Goal: Information Seeking & Learning: Compare options

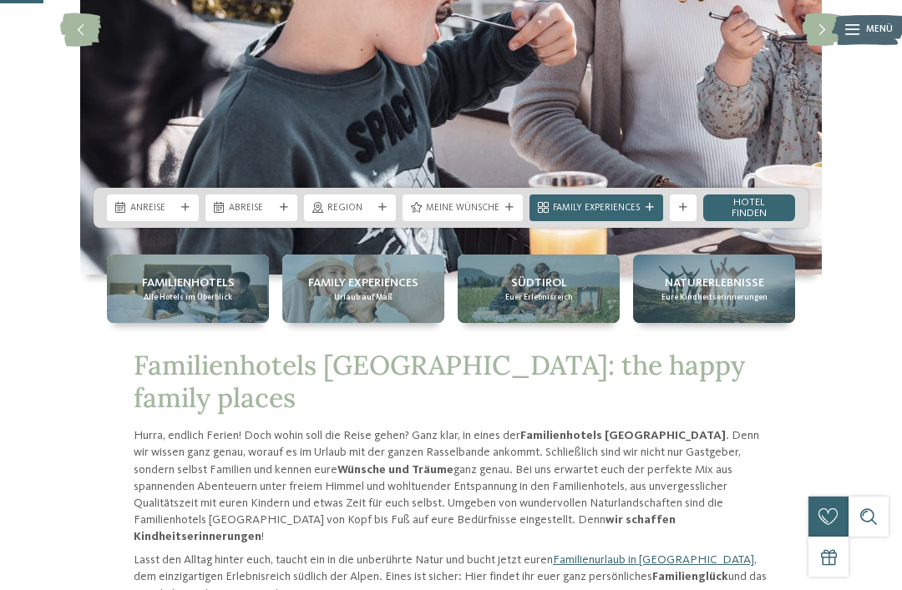
scroll to position [283, 0]
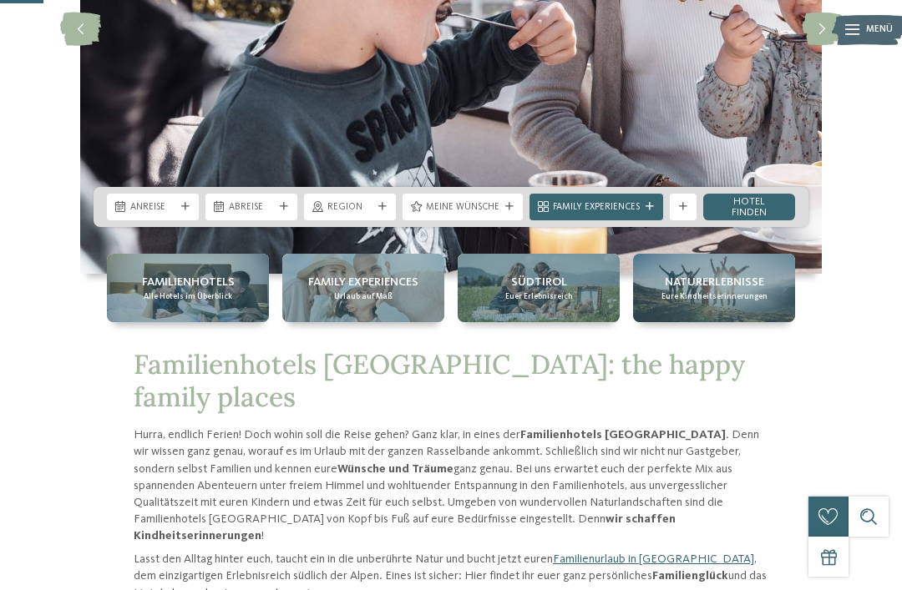
click at [133, 322] on div "Familienhotels Alle Hotels im Überblick" at bounding box center [188, 288] width 162 height 68
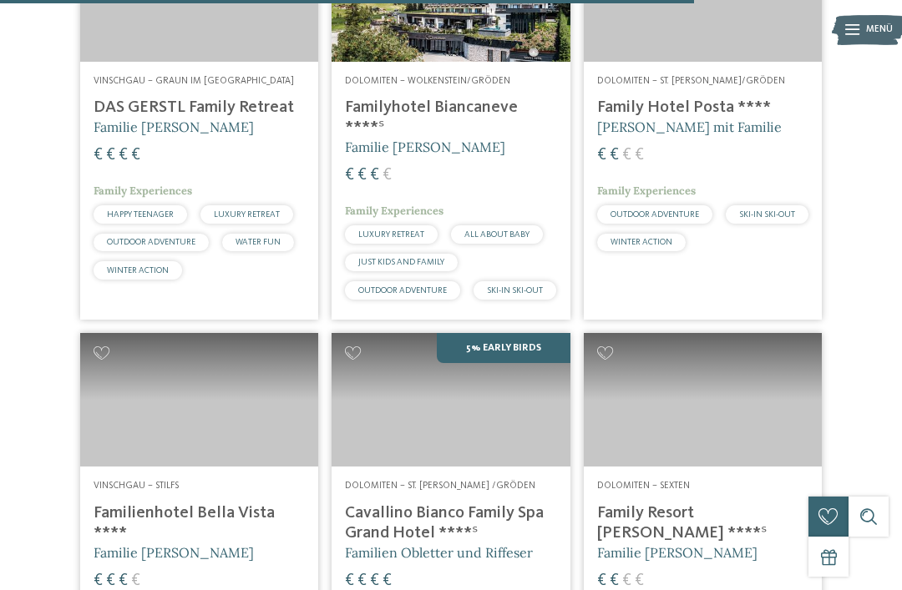
scroll to position [3330, 0]
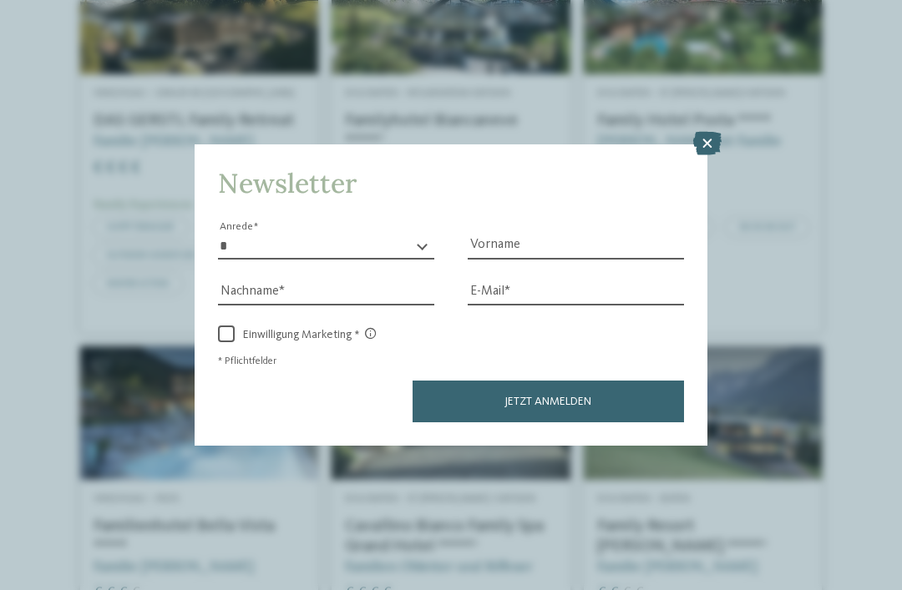
click at [714, 132] on icon at bounding box center [707, 143] width 28 height 23
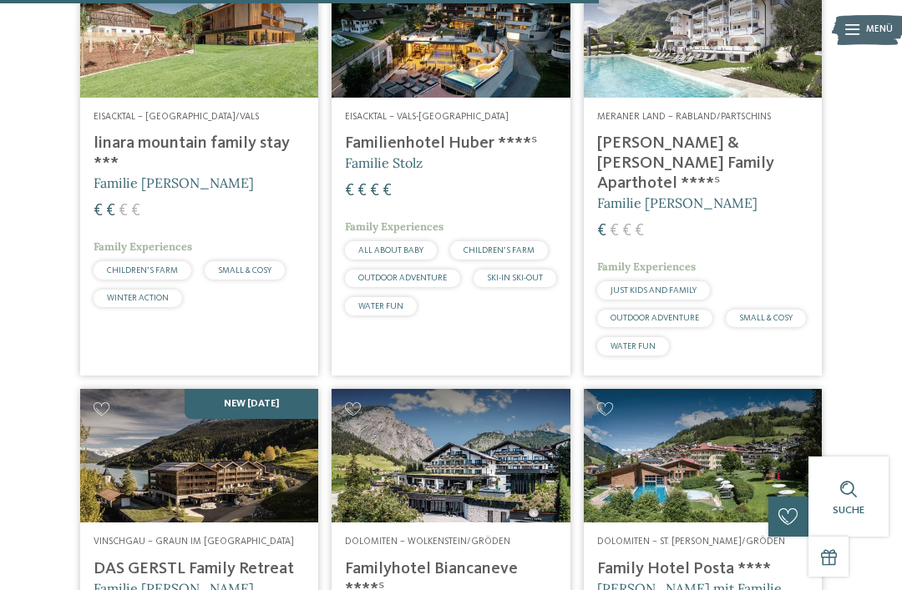
scroll to position [2880, 0]
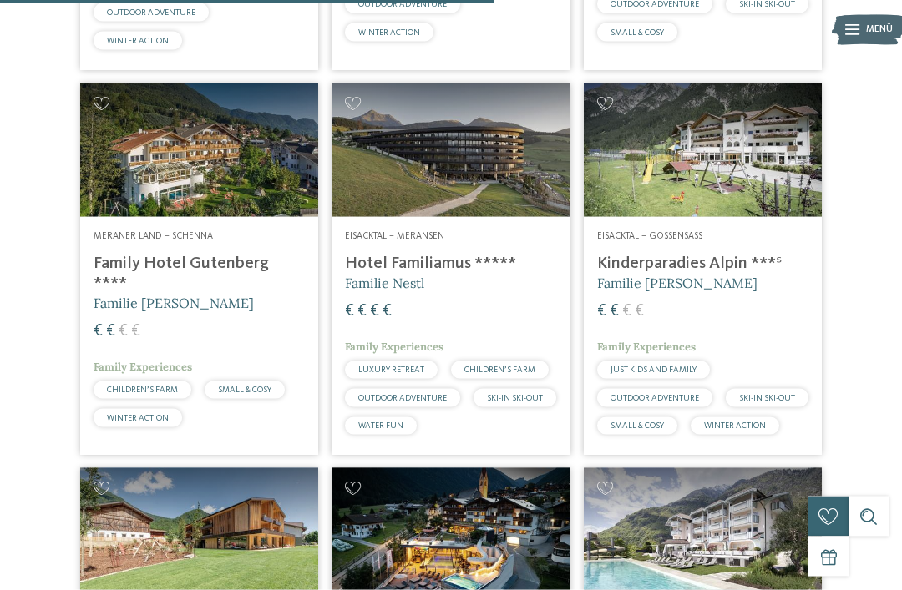
scroll to position [2378, 0]
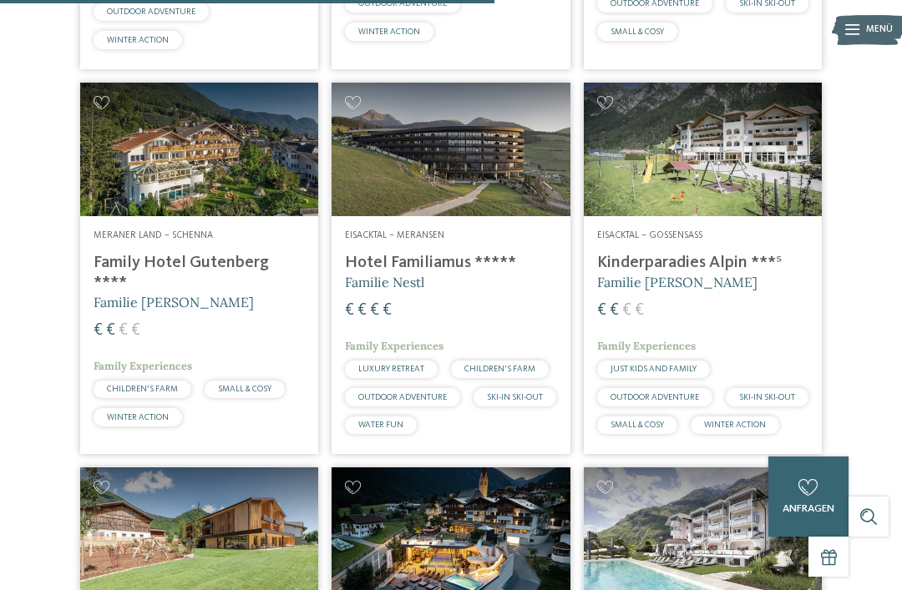
click at [504, 216] on img at bounding box center [450, 150] width 238 height 134
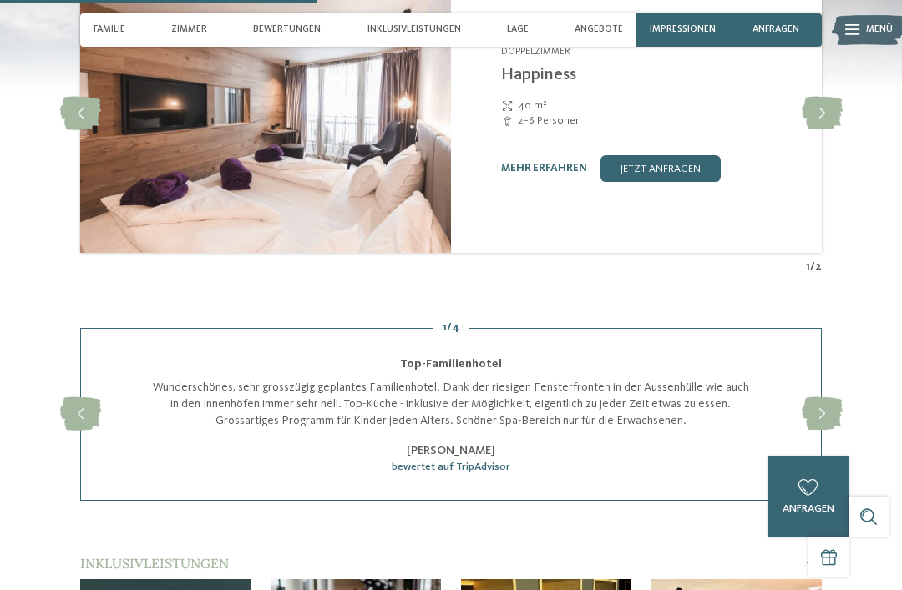
scroll to position [1562, 0]
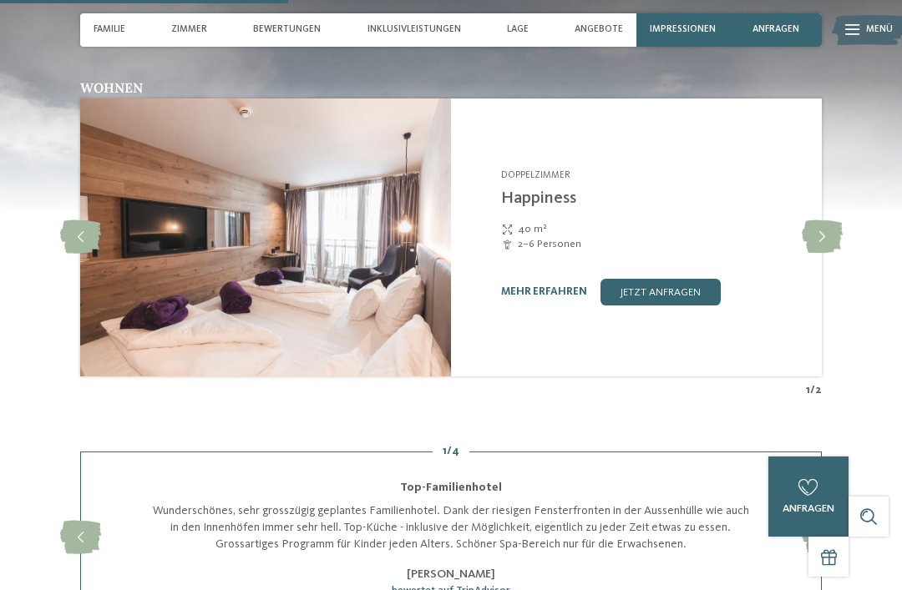
click at [856, 35] on div at bounding box center [852, 29] width 14 height 33
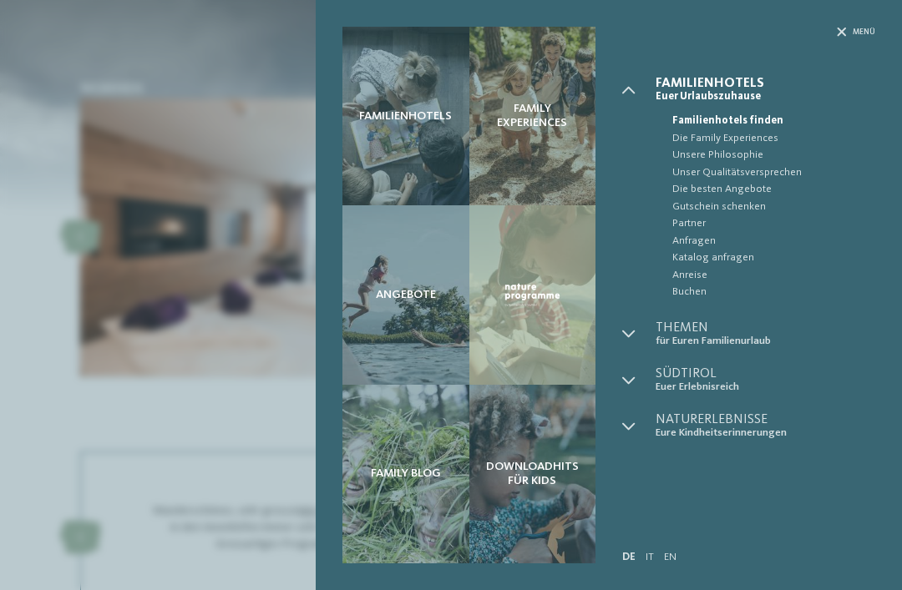
click at [440, 306] on div "Angebote" at bounding box center [405, 294] width 127 height 179
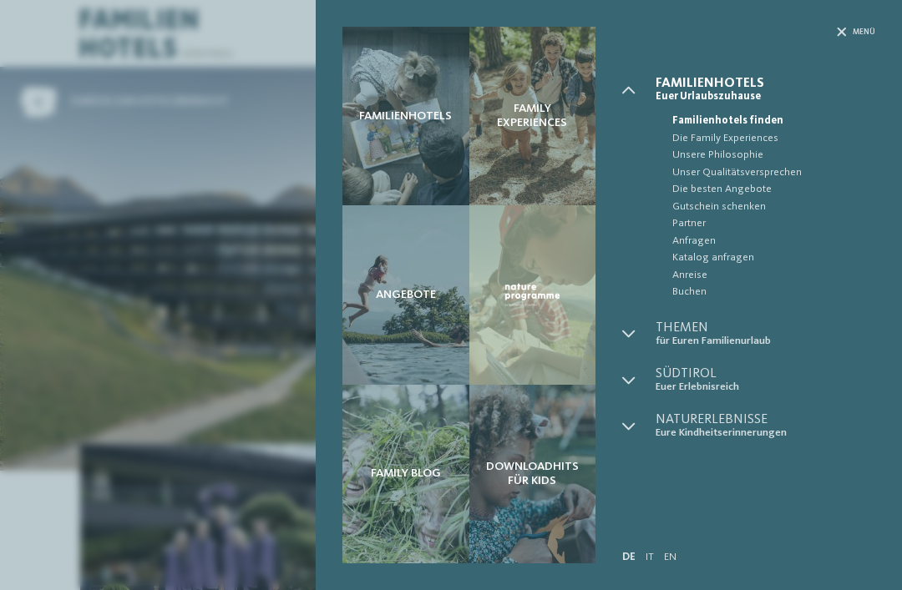
click at [115, 181] on div "Familienhotels Family Experiences Angebote" at bounding box center [451, 295] width 902 height 590
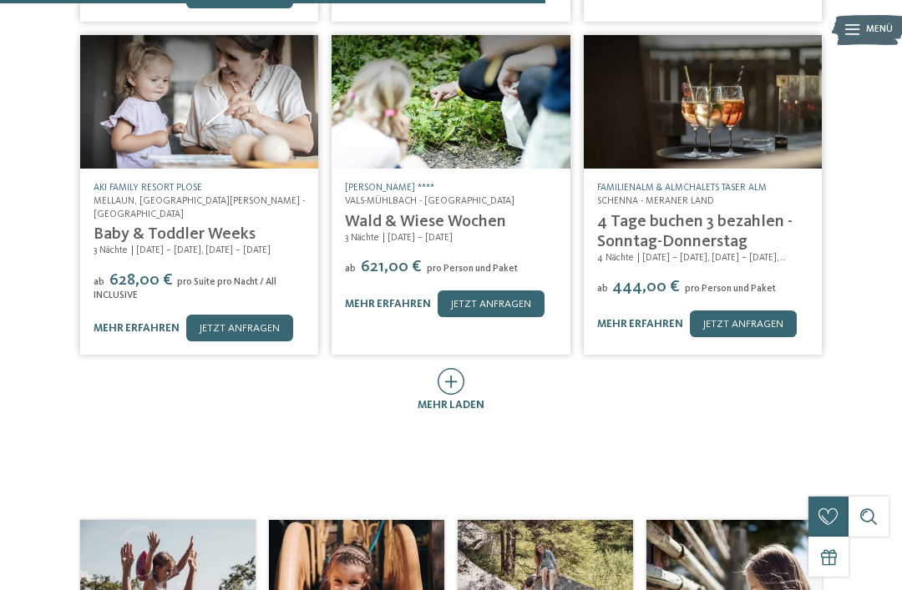
scroll to position [702, 0]
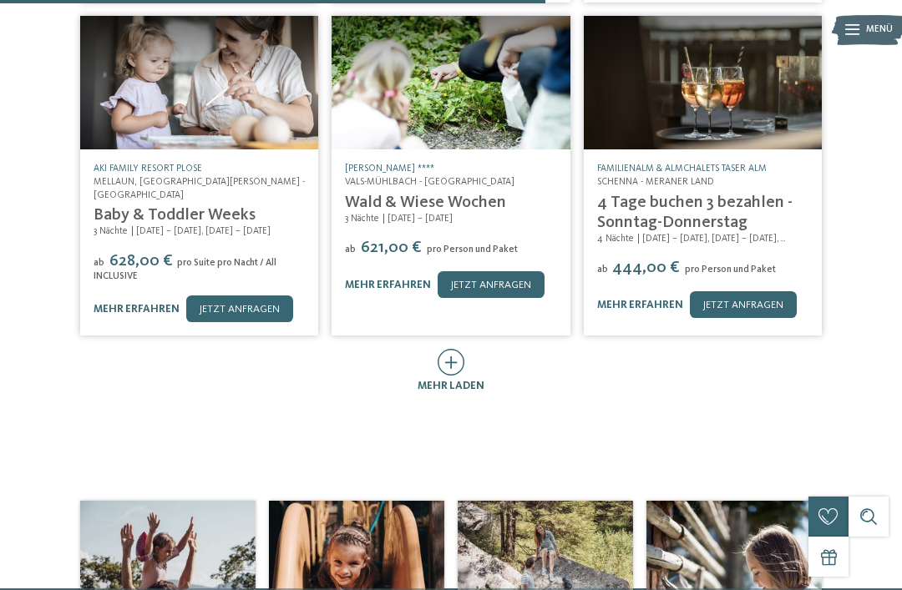
click at [459, 349] on icon at bounding box center [451, 362] width 28 height 27
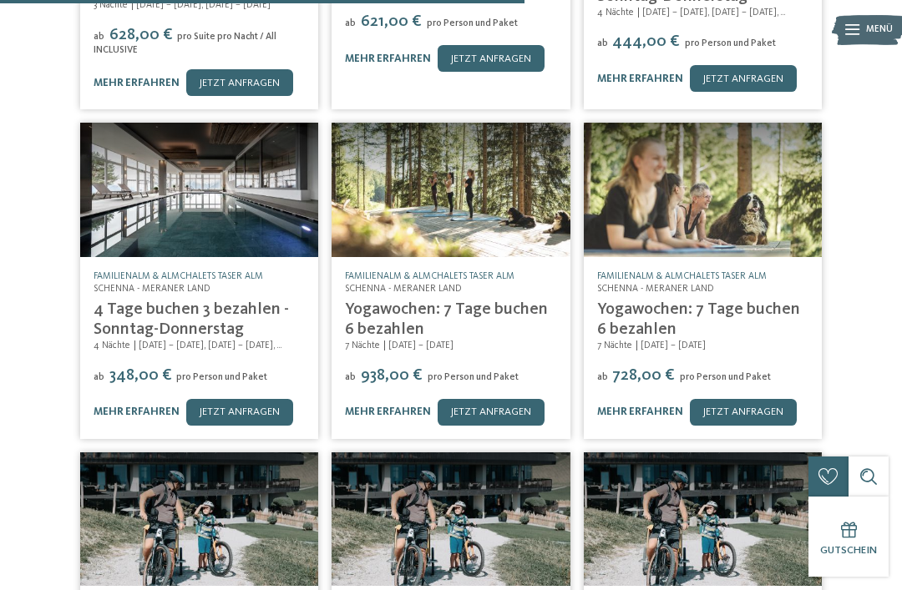
scroll to position [1325, 0]
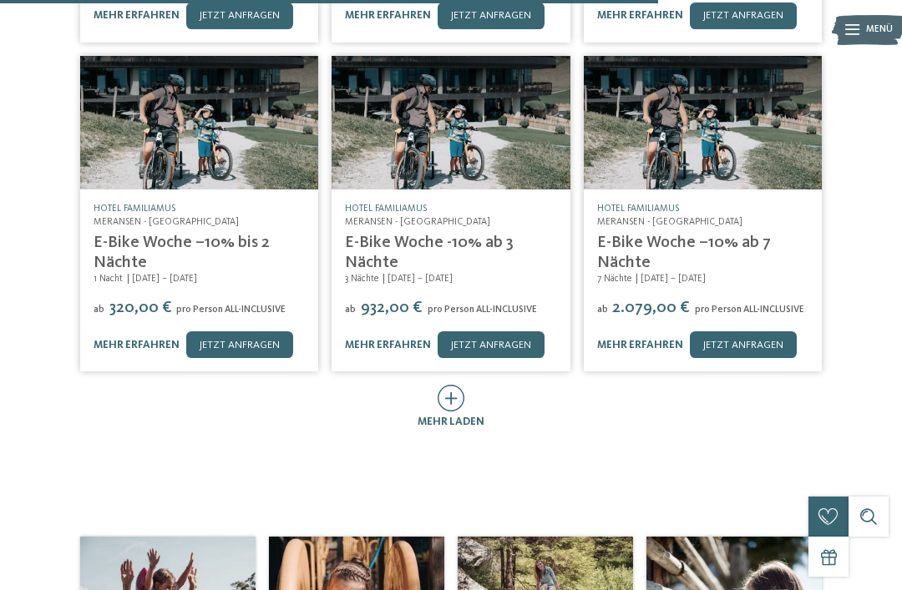
click at [463, 385] on icon at bounding box center [451, 398] width 28 height 27
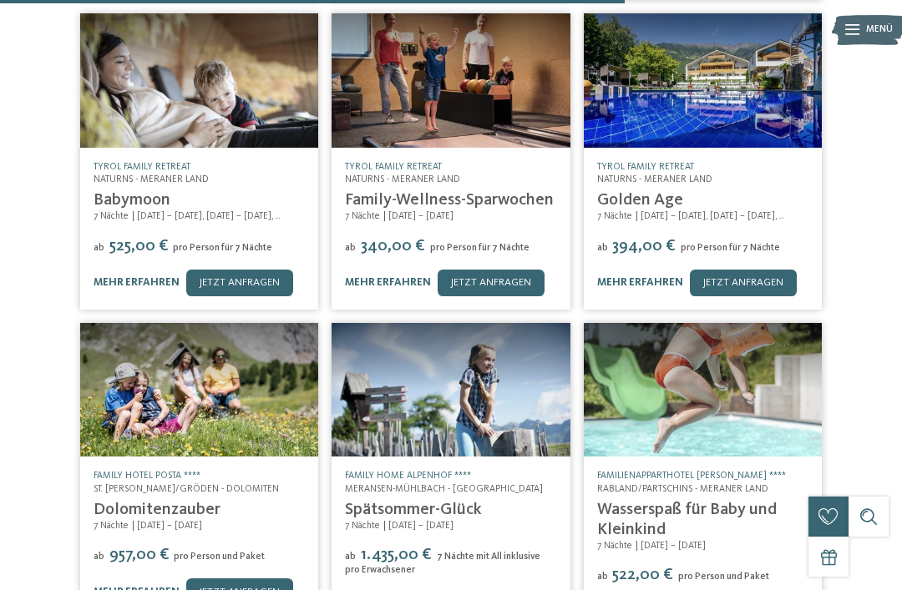
scroll to position [1696, 0]
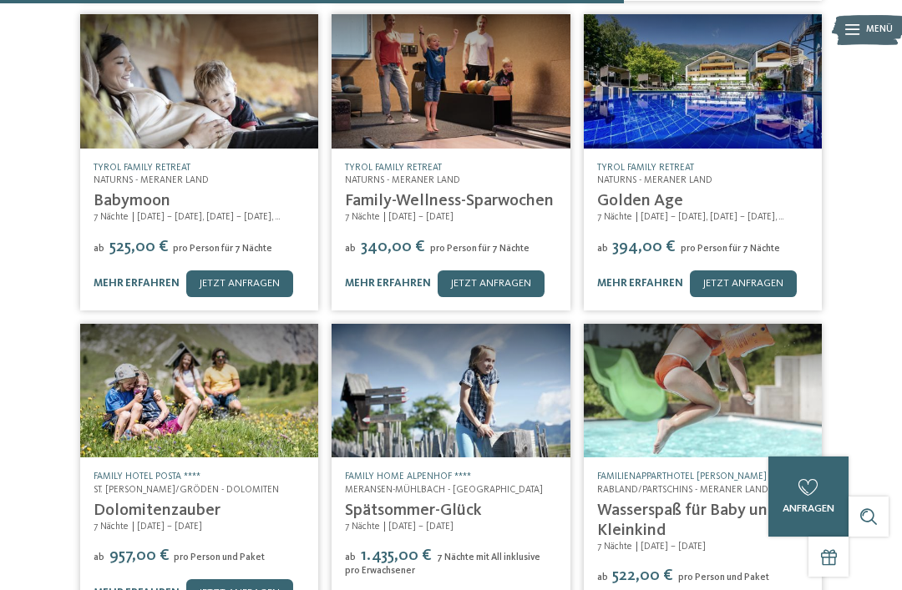
click at [761, 271] on link "jetzt anfragen" at bounding box center [743, 284] width 107 height 27
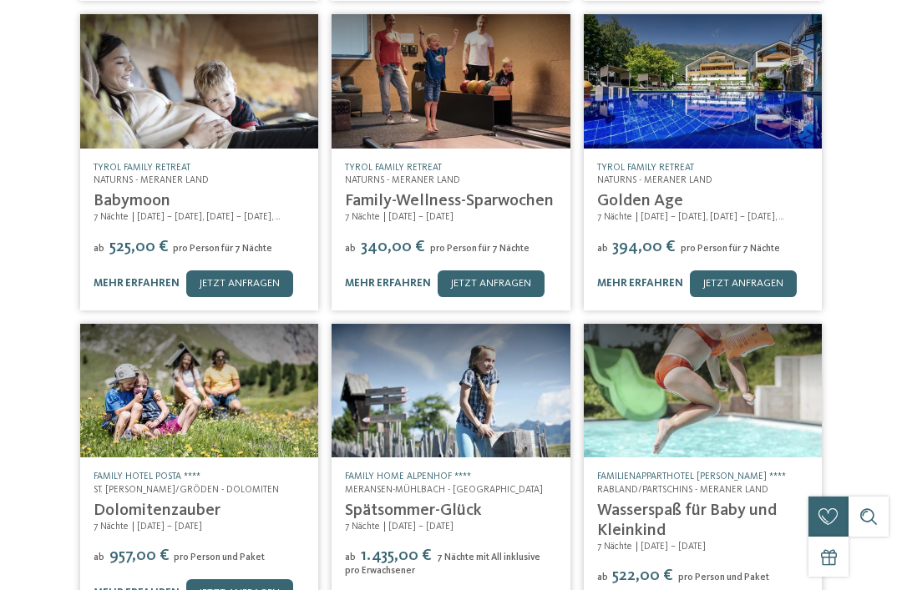
scroll to position [0, 0]
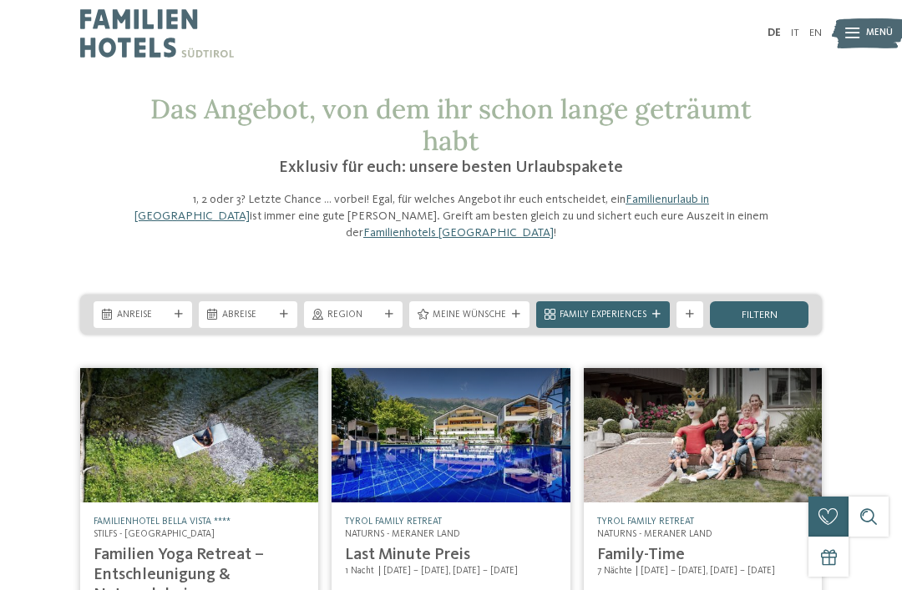
click at [859, 32] on img at bounding box center [868, 33] width 73 height 37
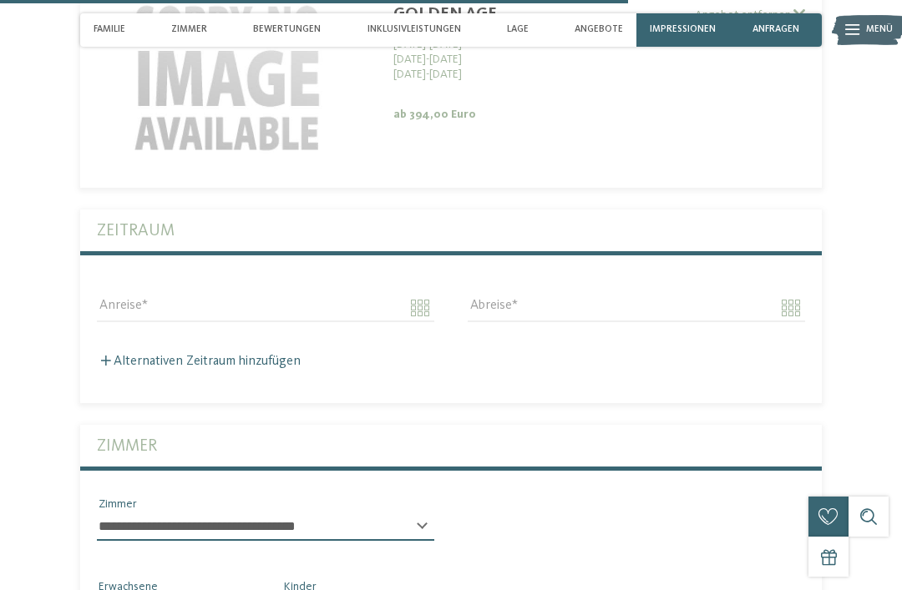
scroll to position [3342, 0]
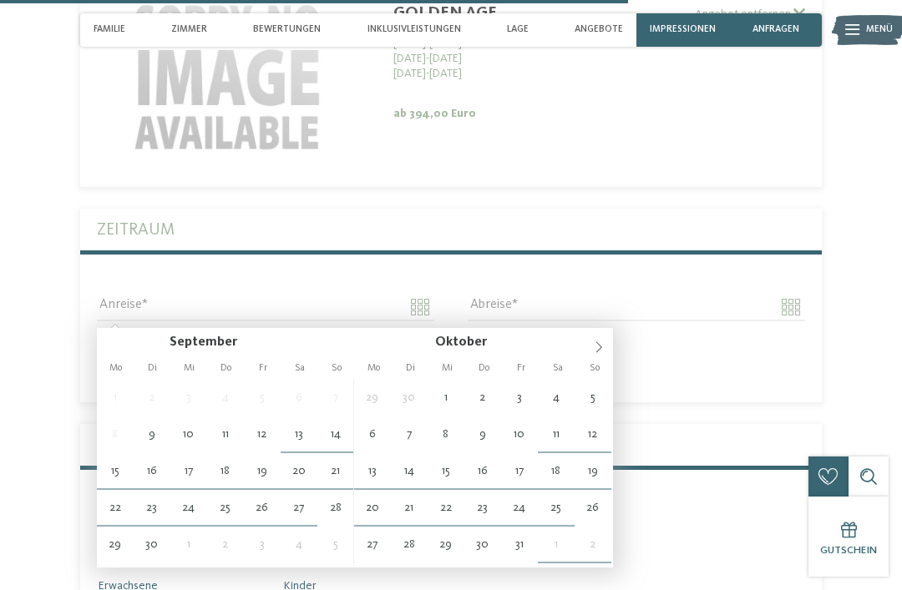
type input "**********"
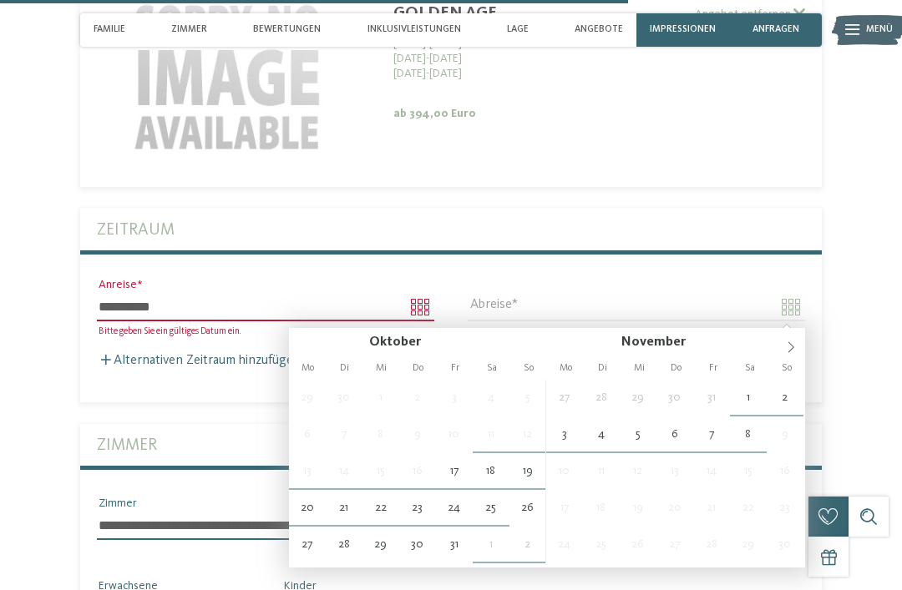
type input "**********"
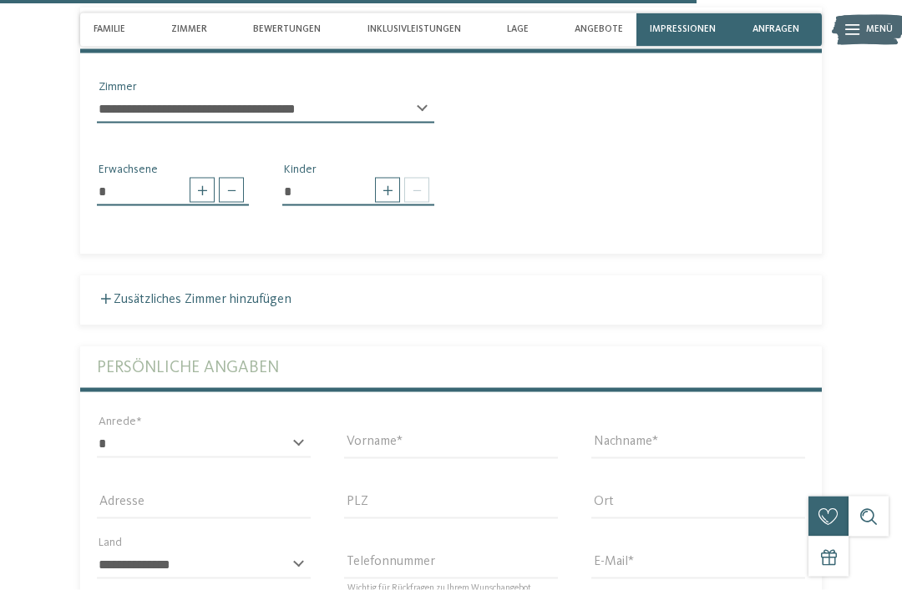
scroll to position [3750, 0]
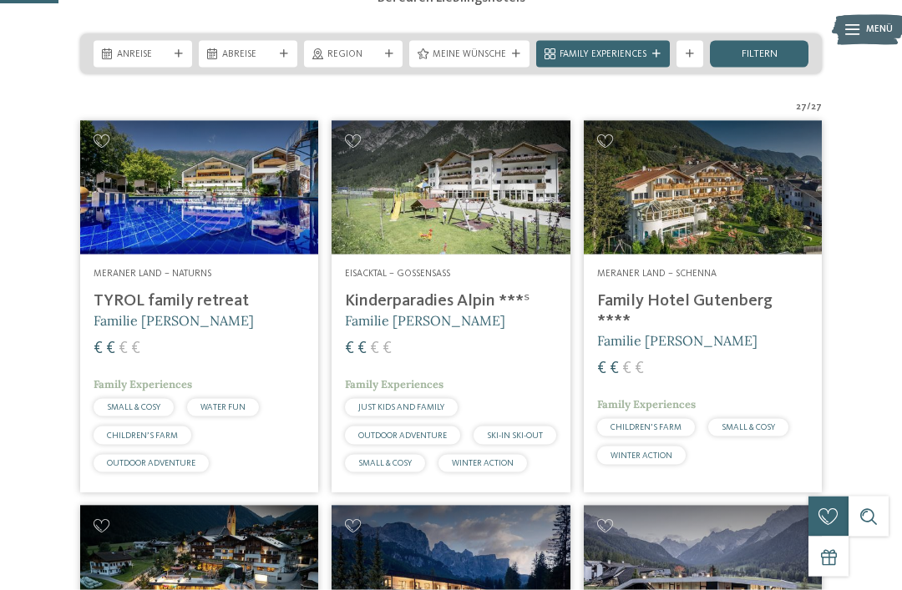
scroll to position [278, 0]
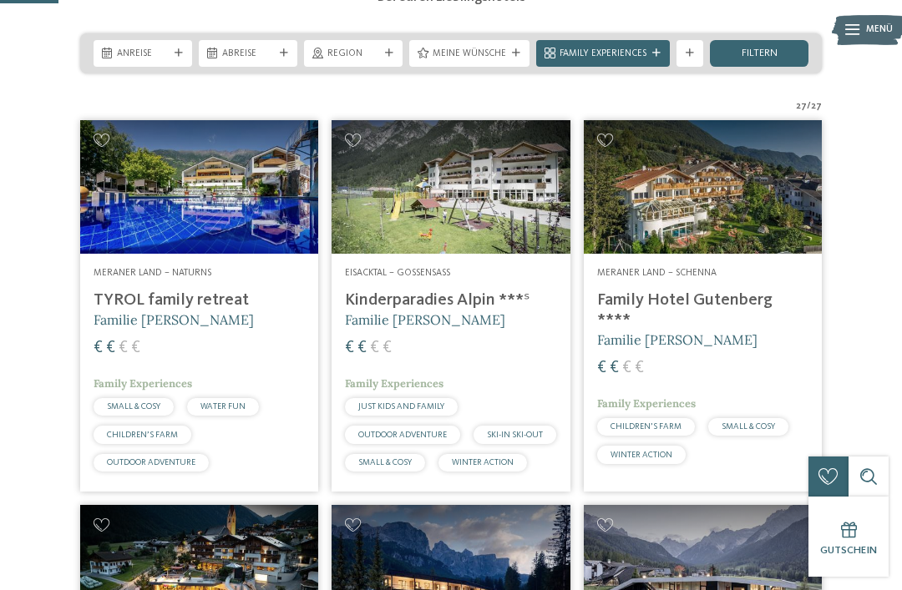
click at [151, 243] on img at bounding box center [199, 187] width 238 height 134
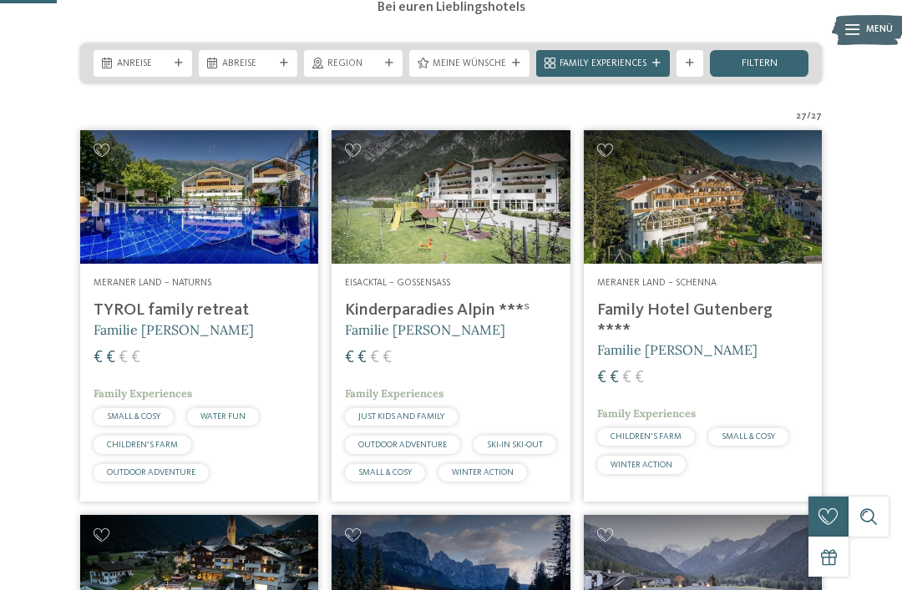
scroll to position [267, 0]
click at [744, 247] on img at bounding box center [703, 198] width 238 height 134
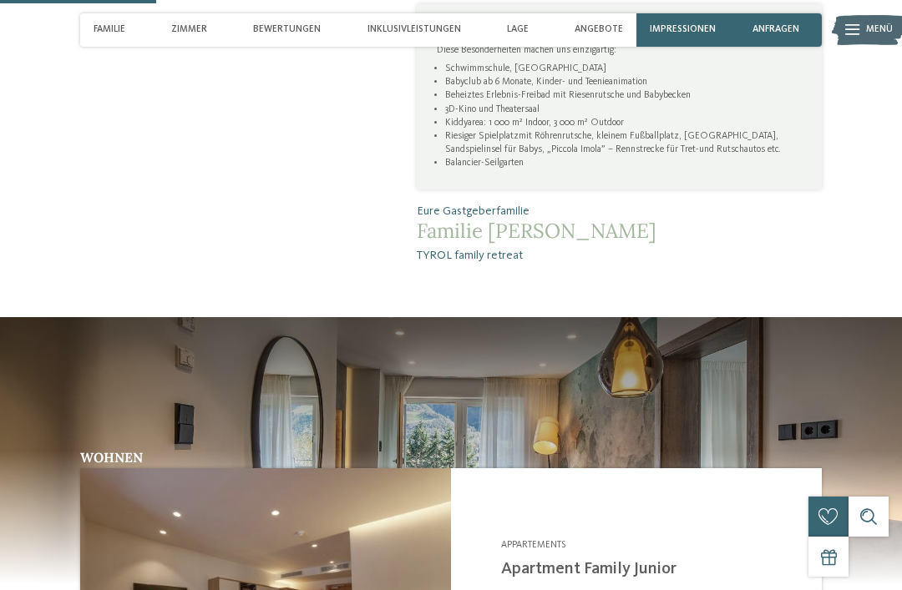
scroll to position [765, 0]
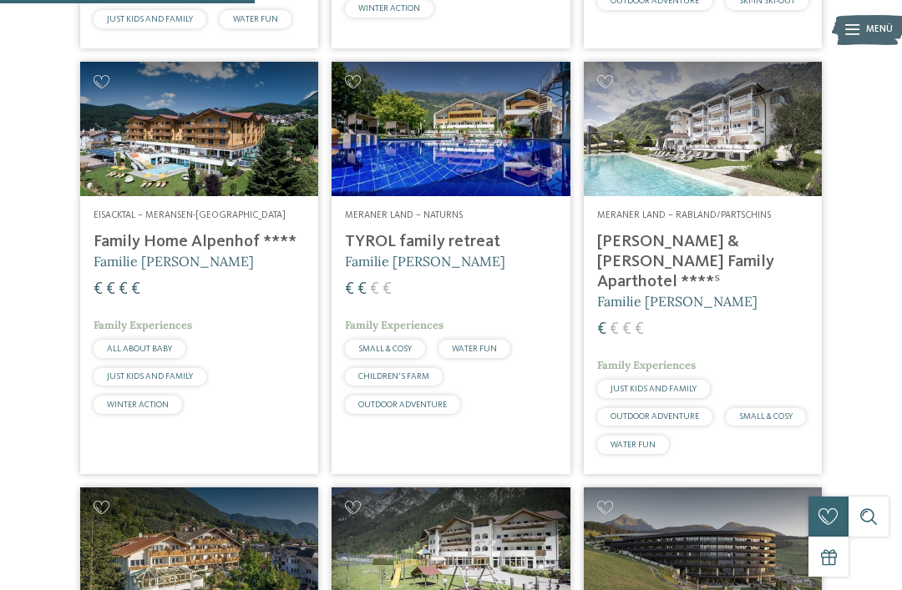
scroll to position [1195, 0]
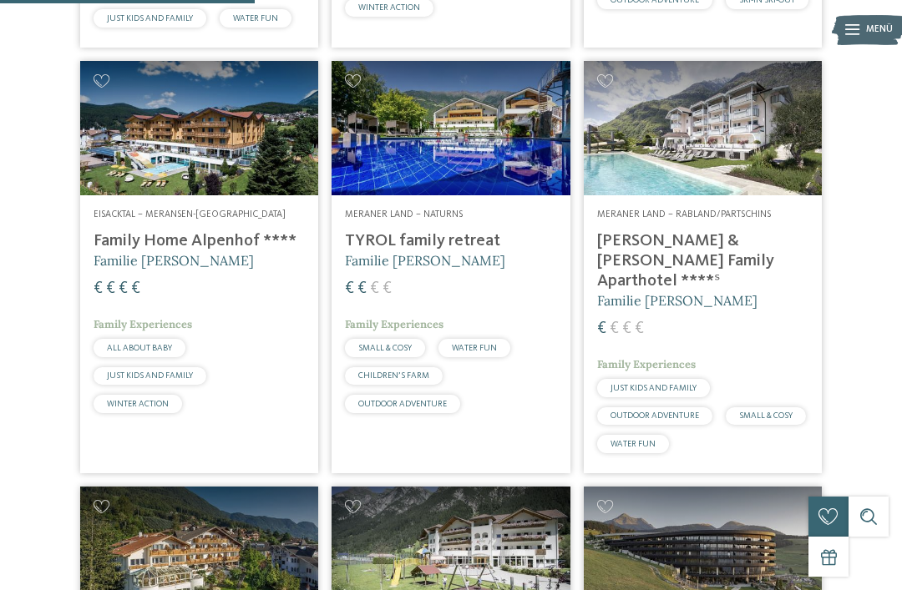
click at [514, 270] on h5 "Familie Brunner" at bounding box center [450, 260] width 211 height 18
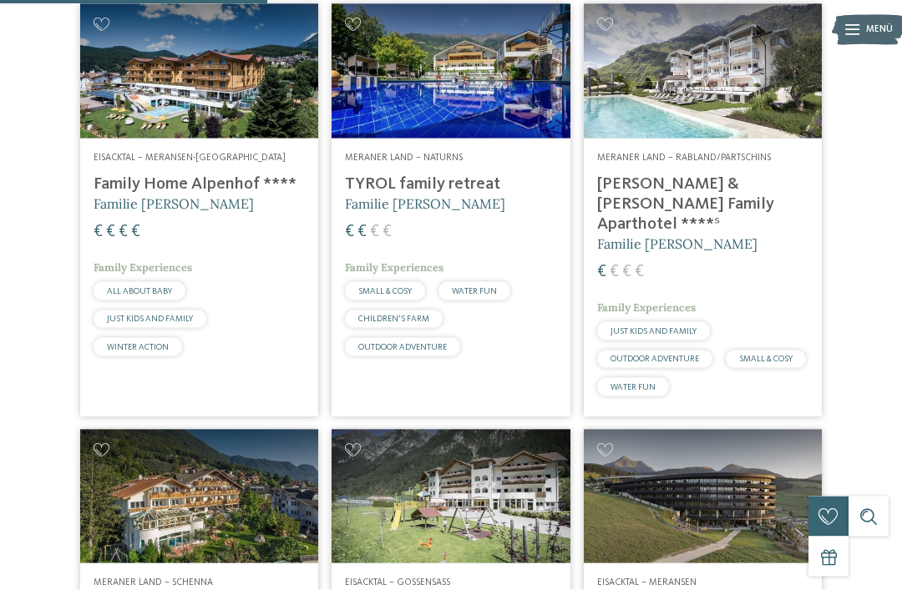
scroll to position [1252, 0]
click at [794, 315] on div "Family Experiences" at bounding box center [702, 307] width 211 height 15
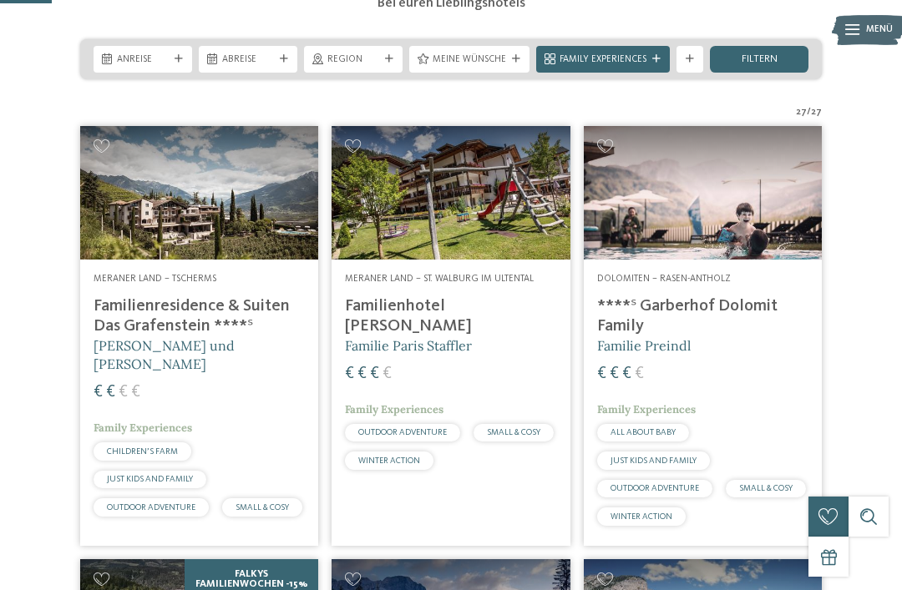
scroll to position [229, 0]
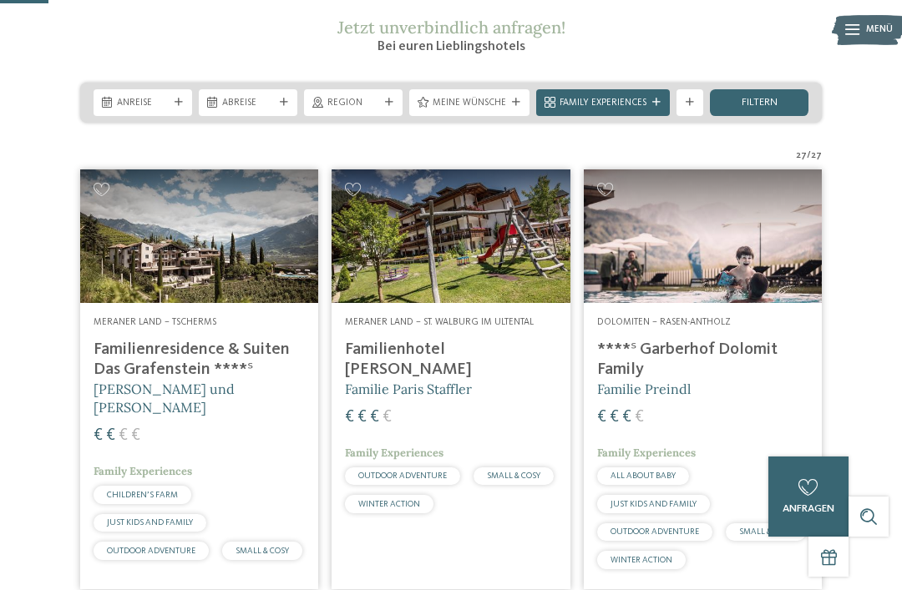
click at [646, 109] on div "Family Experiences" at bounding box center [603, 102] width 94 height 14
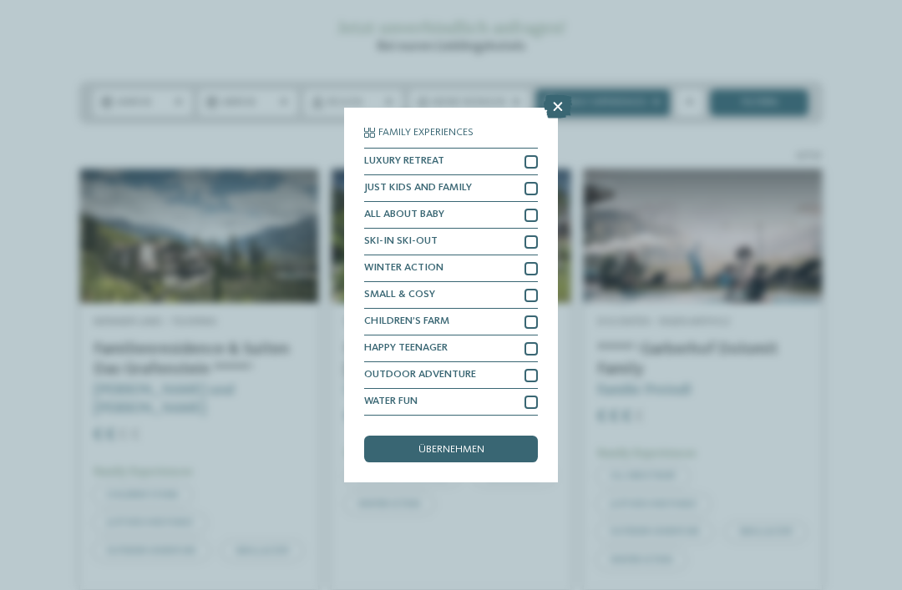
click at [535, 289] on div at bounding box center [530, 295] width 13 height 13
click at [533, 182] on div at bounding box center [530, 188] width 13 height 13
click at [536, 316] on div at bounding box center [530, 322] width 13 height 13
click at [534, 336] on div "HAPPY TEENAGER" at bounding box center [451, 349] width 174 height 27
click at [514, 436] on div "übernehmen" at bounding box center [451, 449] width 174 height 27
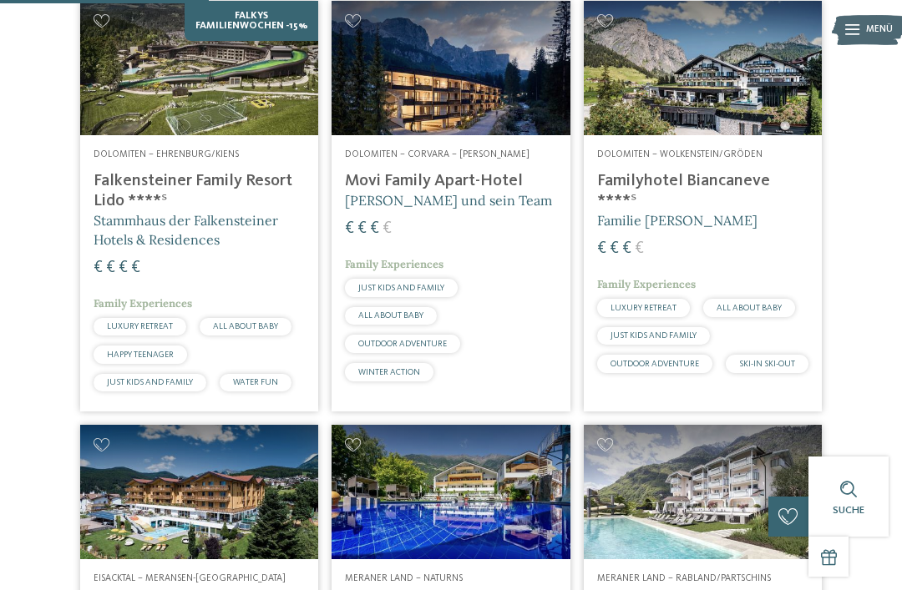
scroll to position [913, 0]
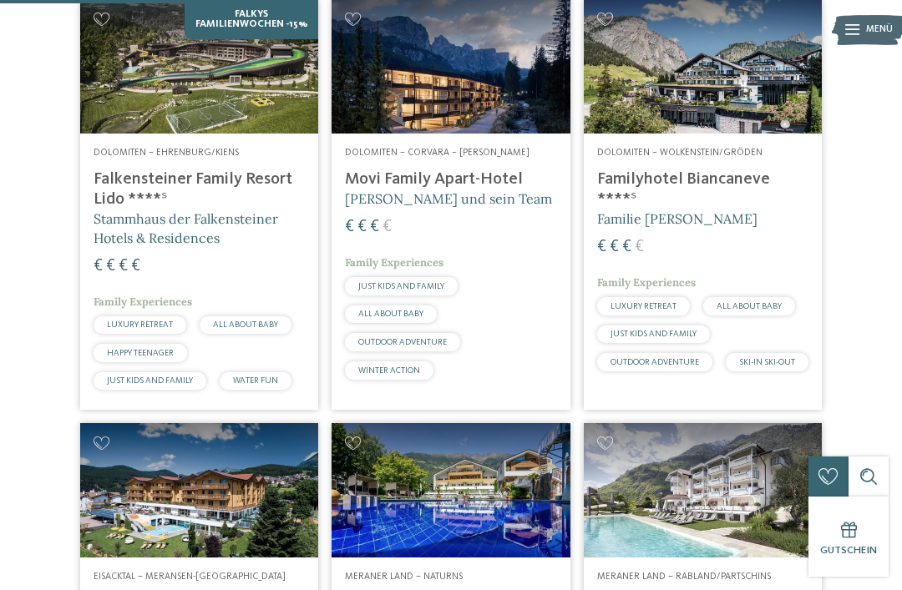
click at [122, 210] on h4 "Falkensteiner Family Resort Lido ****ˢ" at bounding box center [199, 189] width 211 height 40
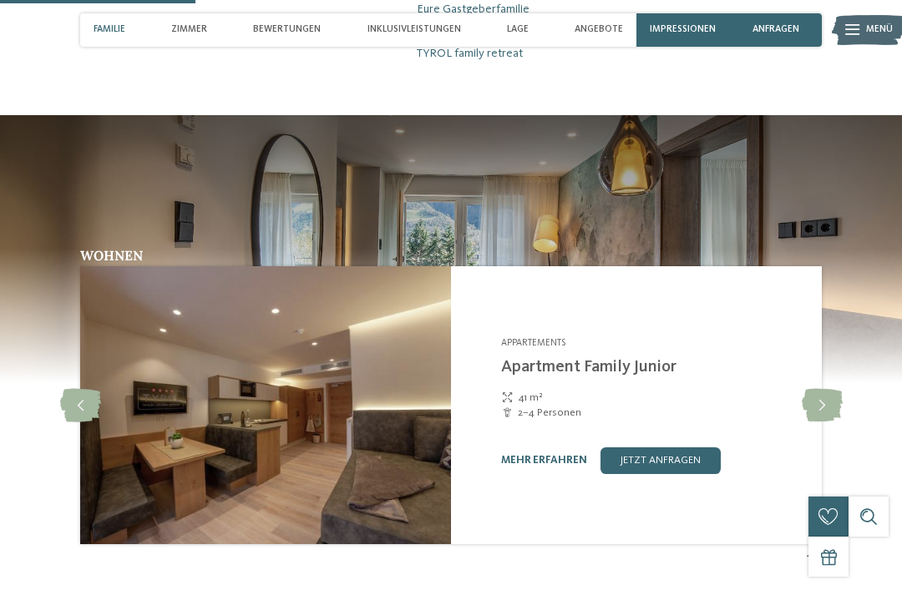
scroll to position [989, 0]
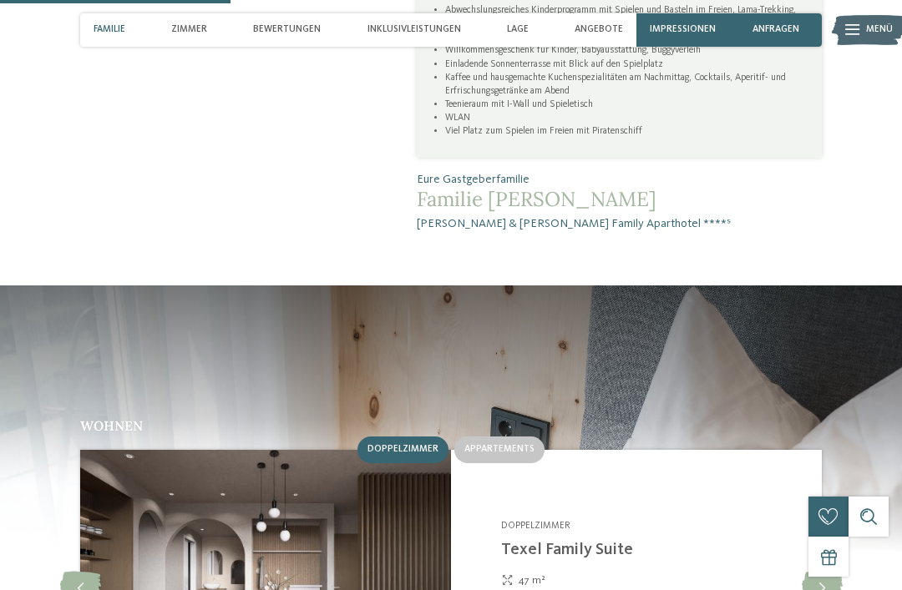
scroll to position [1181, 0]
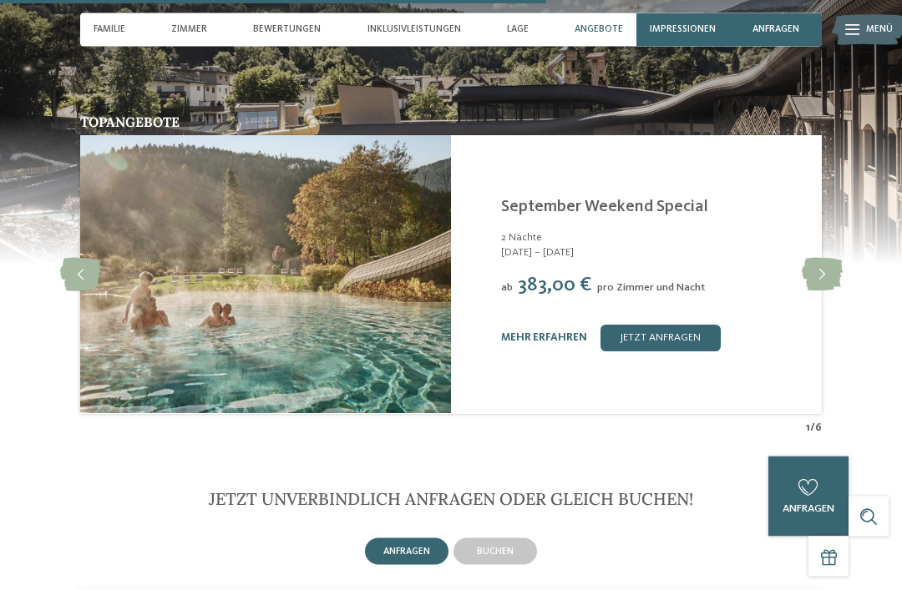
scroll to position [2930, 0]
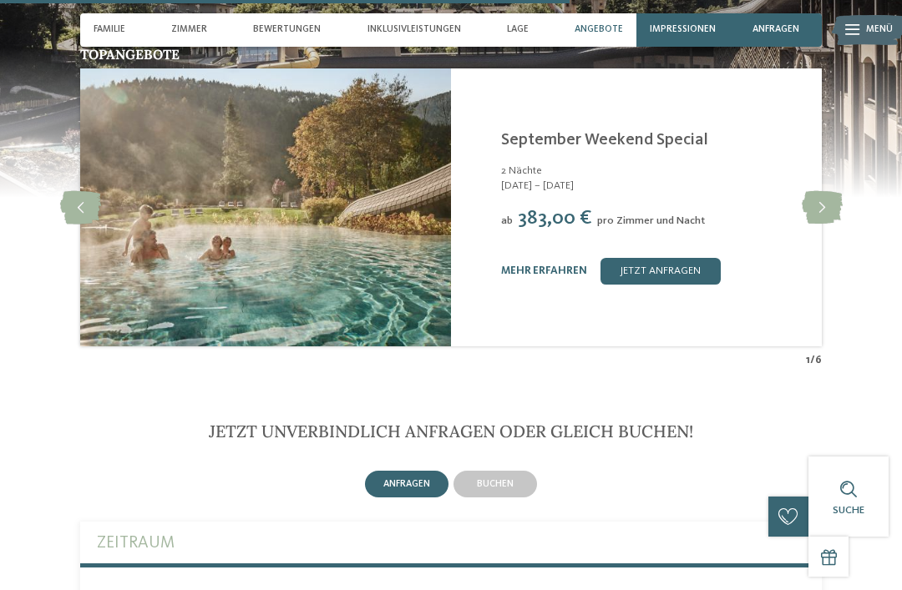
click at [824, 191] on icon at bounding box center [822, 207] width 41 height 33
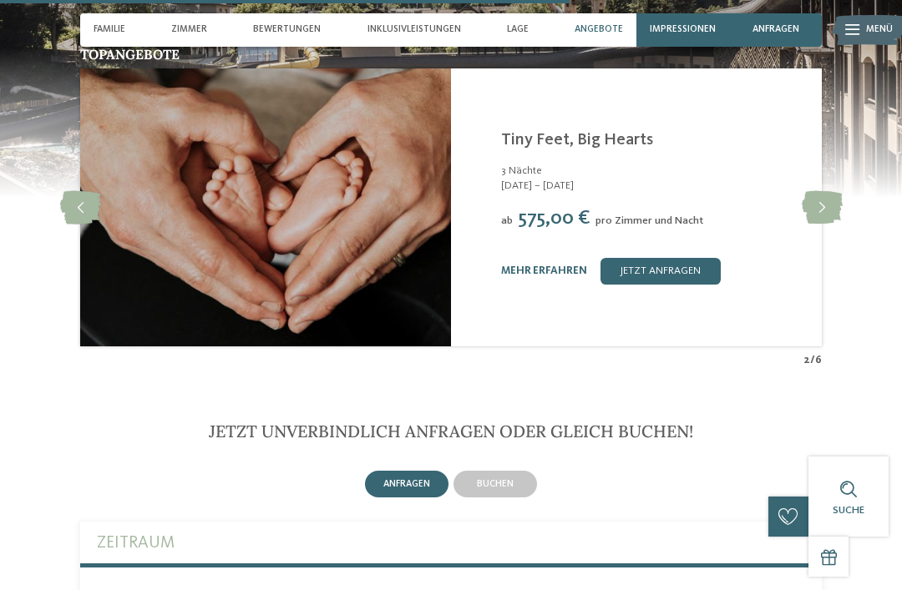
click at [827, 191] on icon at bounding box center [822, 207] width 41 height 33
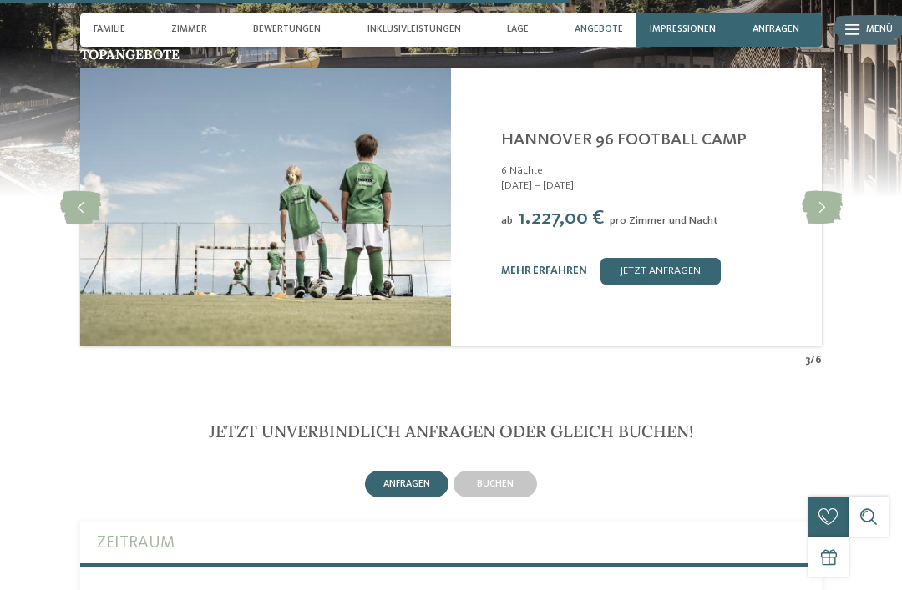
click at [829, 191] on icon at bounding box center [822, 207] width 41 height 33
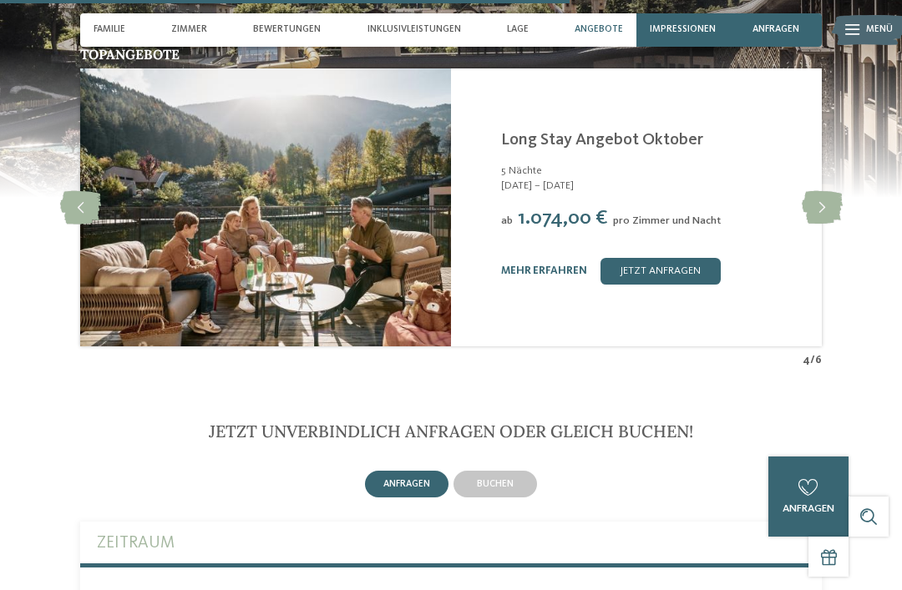
click at [830, 191] on icon at bounding box center [822, 207] width 41 height 33
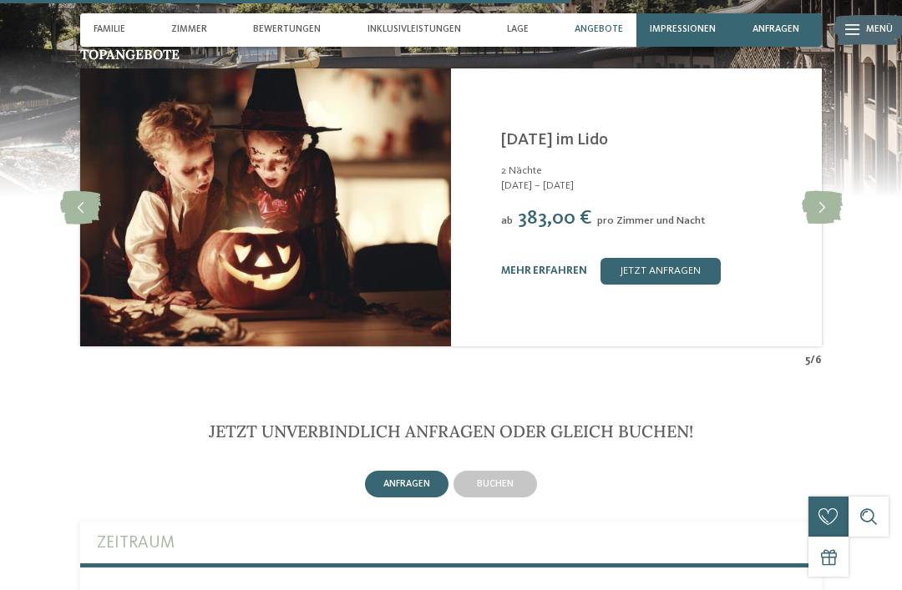
click at [79, 191] on icon at bounding box center [80, 207] width 41 height 33
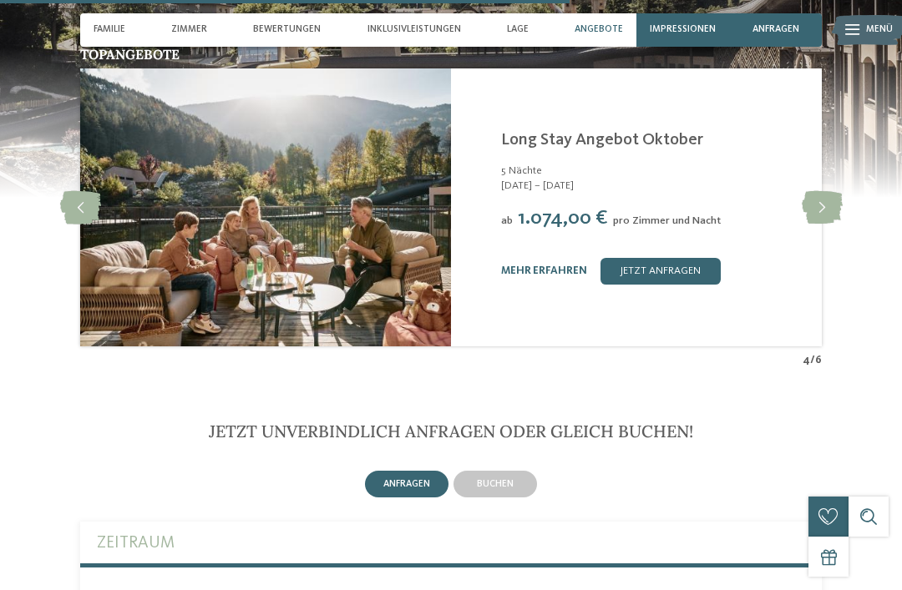
click at [564, 266] on link "mehr erfahren" at bounding box center [544, 271] width 86 height 11
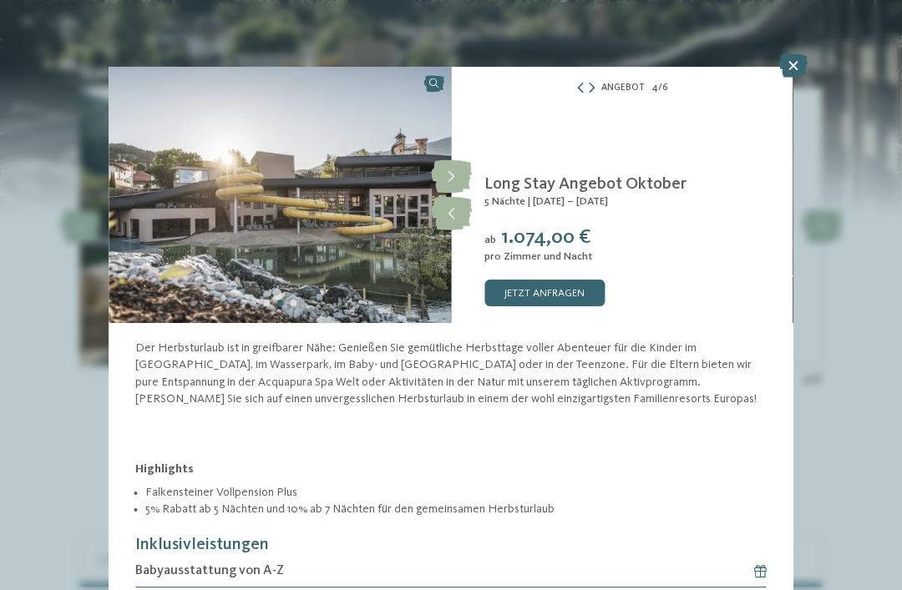
click at [789, 76] on icon at bounding box center [793, 65] width 28 height 23
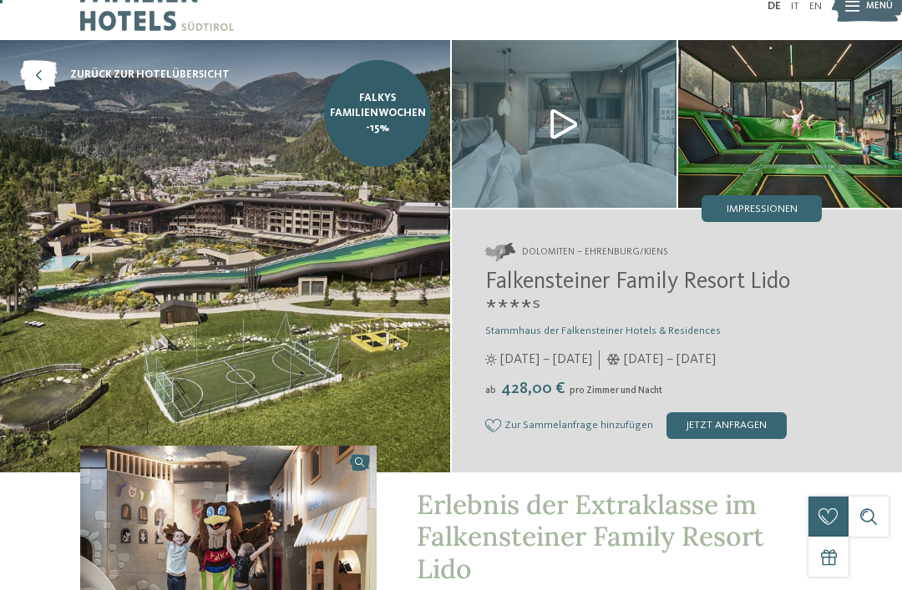
scroll to position [29, 0]
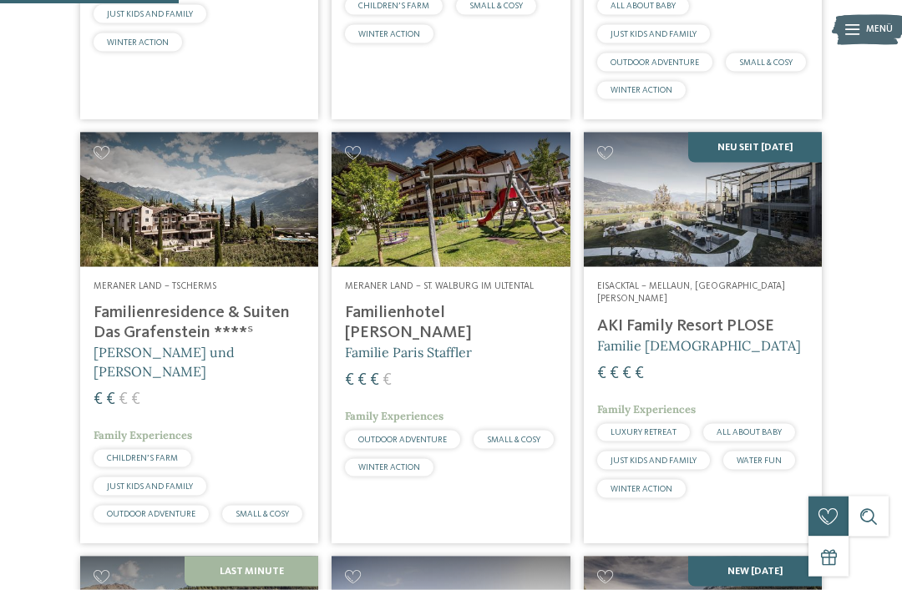
scroll to position [781, 0]
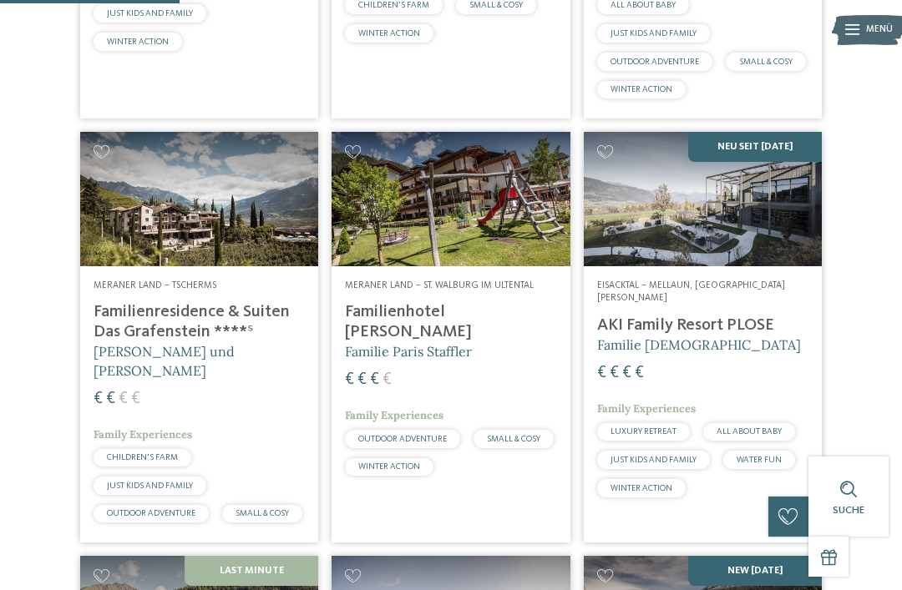
click at [139, 336] on h4 "Familienresidence & Suiten Das Grafenstein ****ˢ" at bounding box center [199, 322] width 211 height 40
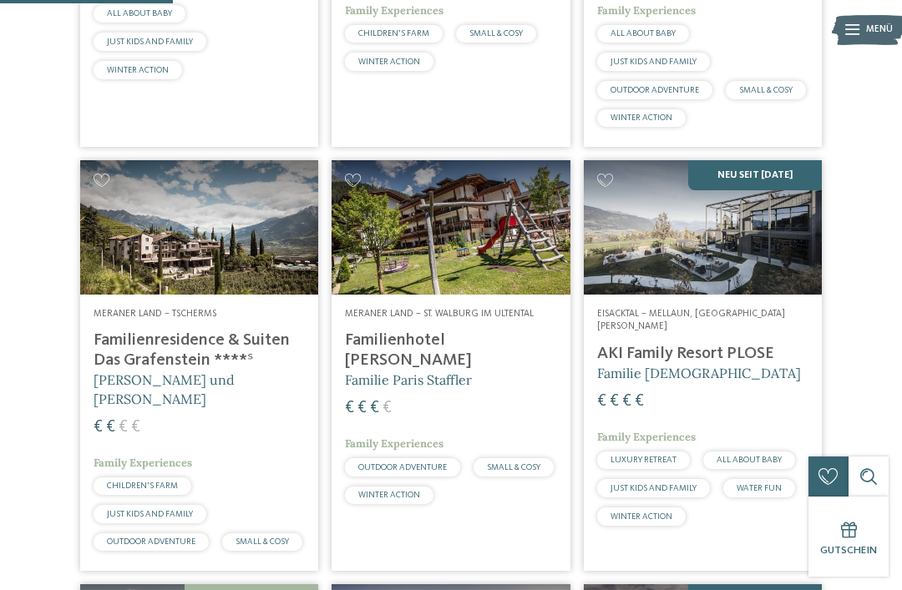
scroll to position [753, 0]
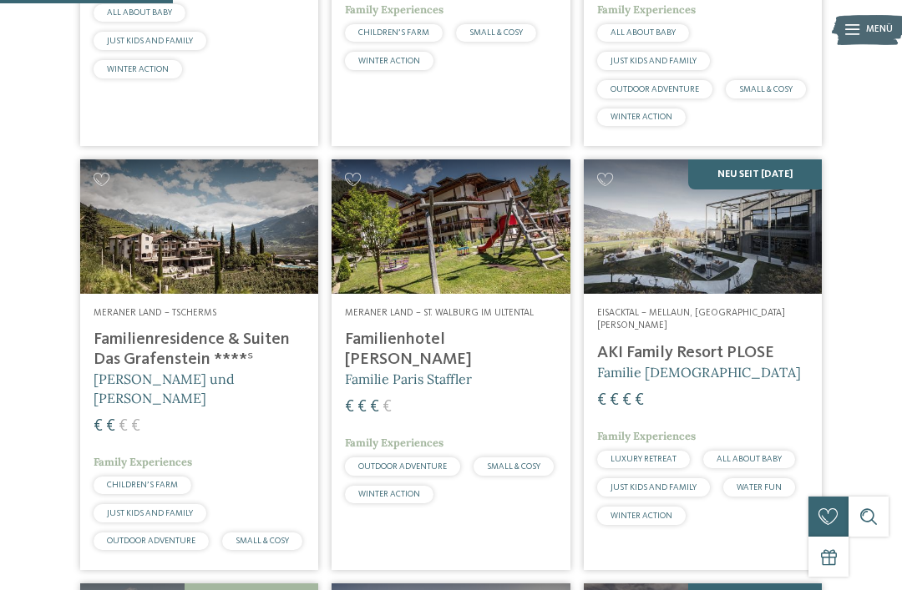
click at [764, 276] on img at bounding box center [703, 226] width 238 height 134
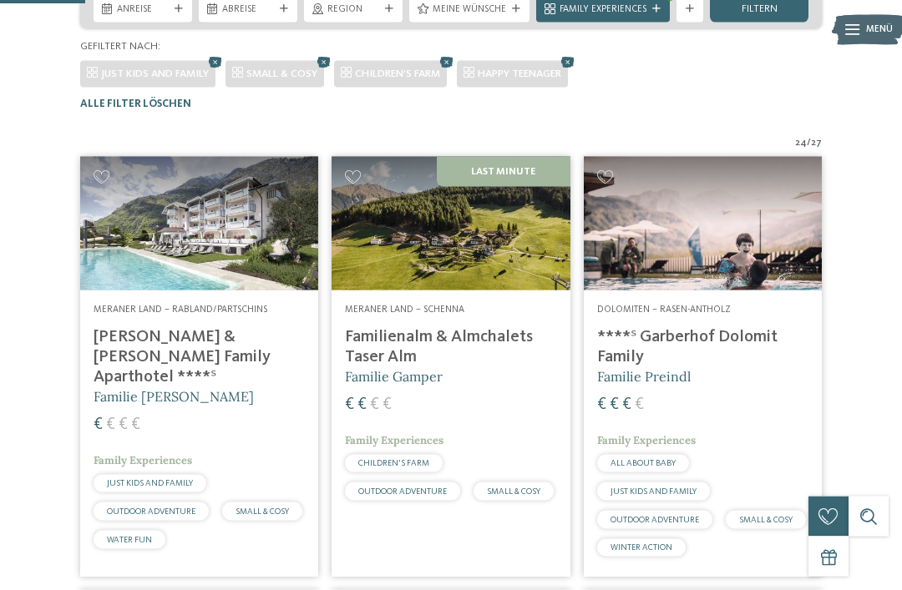
scroll to position [265, 0]
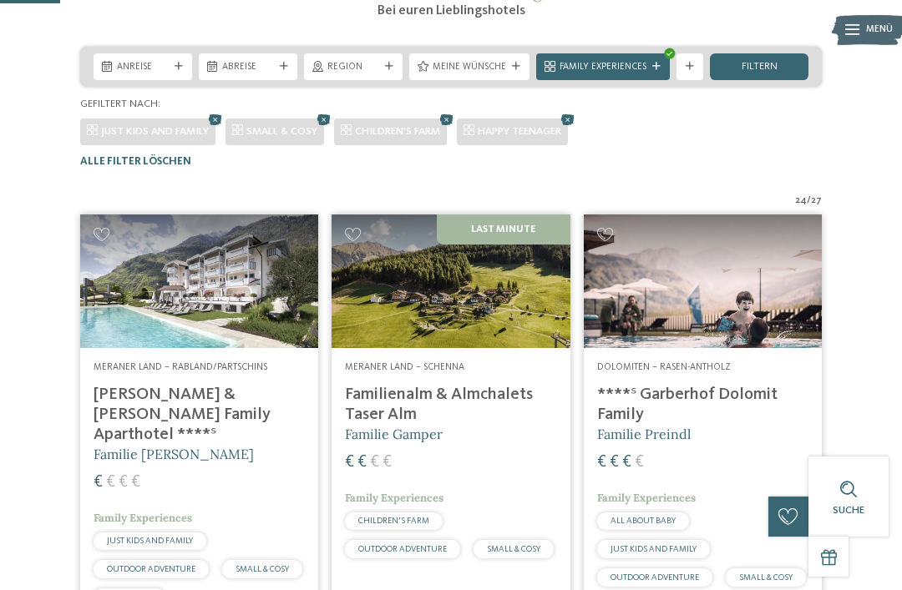
click at [575, 129] on icon at bounding box center [568, 120] width 20 height 18
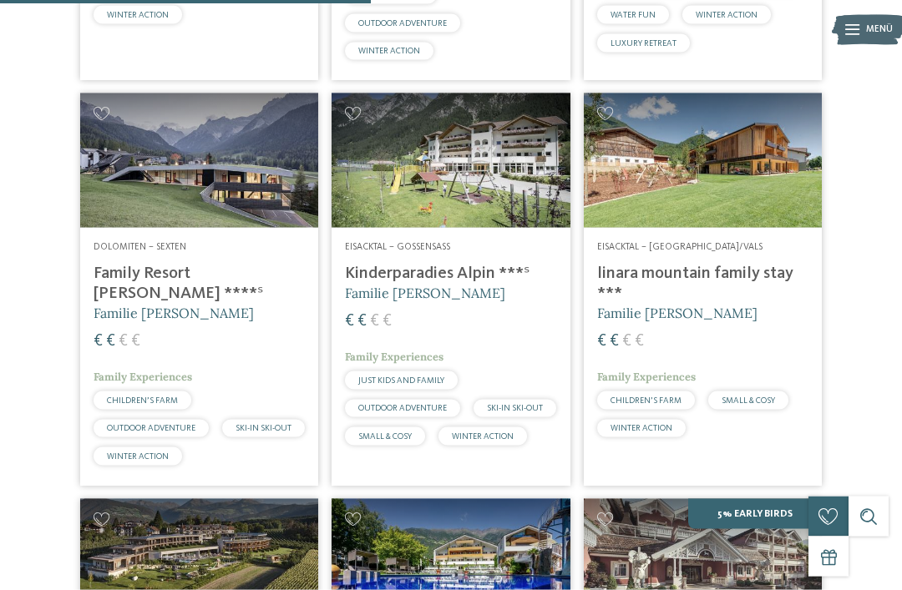
scroll to position [1641, 0]
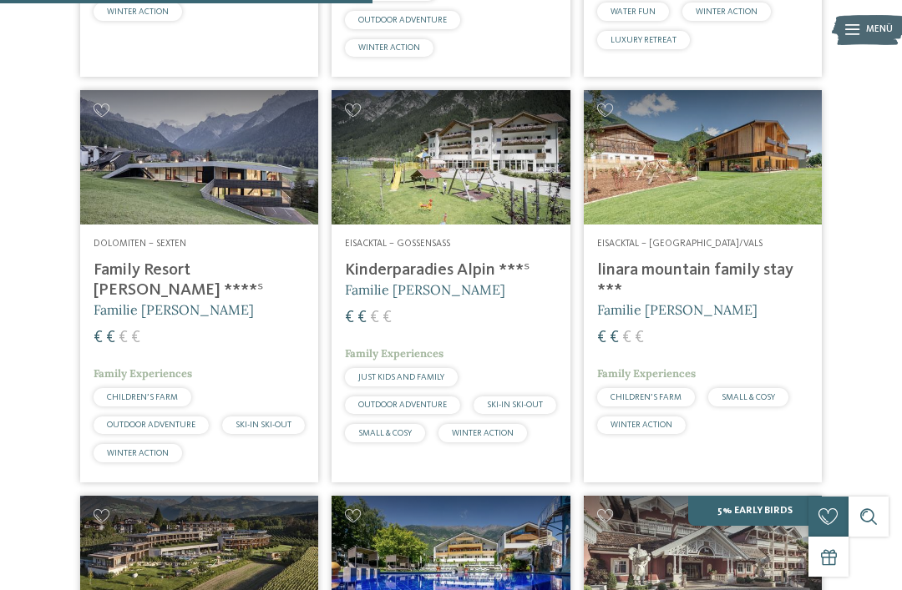
click at [154, 187] on img at bounding box center [199, 157] width 238 height 134
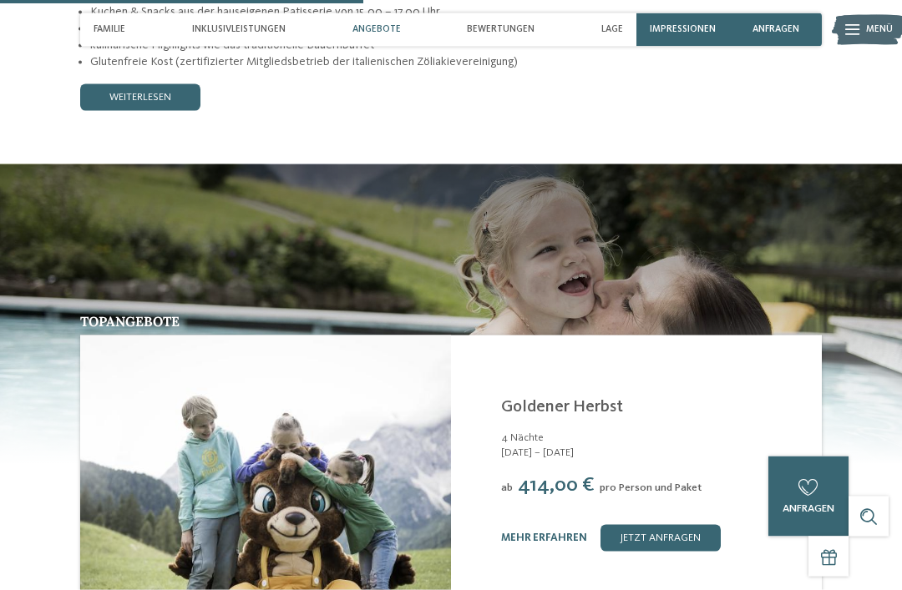
scroll to position [1678, 0]
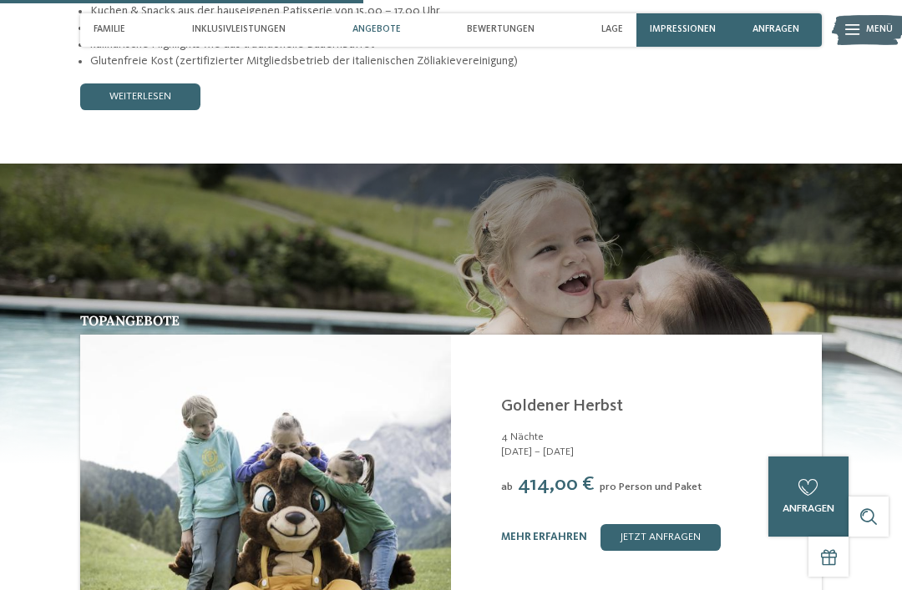
click at [569, 532] on link "mehr erfahren" at bounding box center [544, 537] width 86 height 11
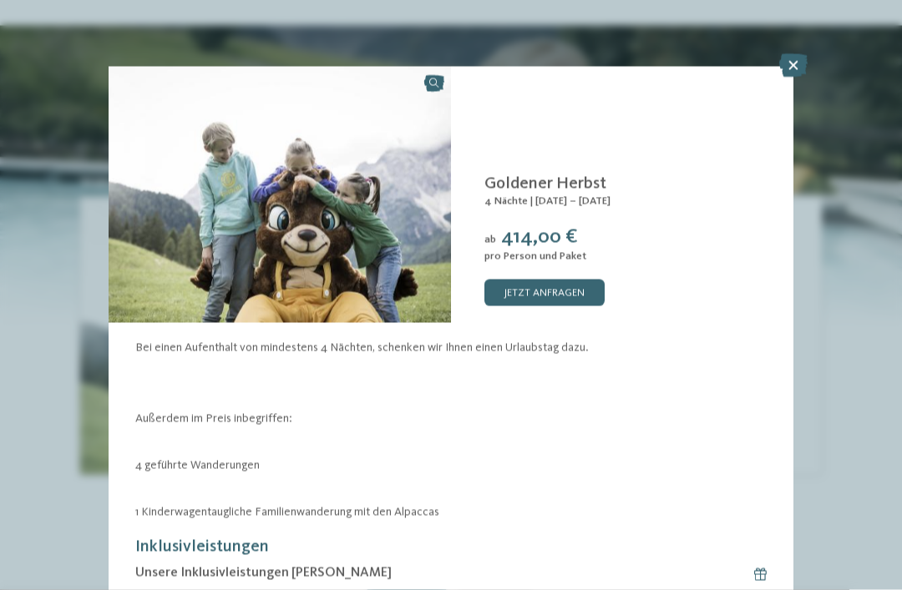
click at [798, 65] on icon at bounding box center [793, 65] width 28 height 23
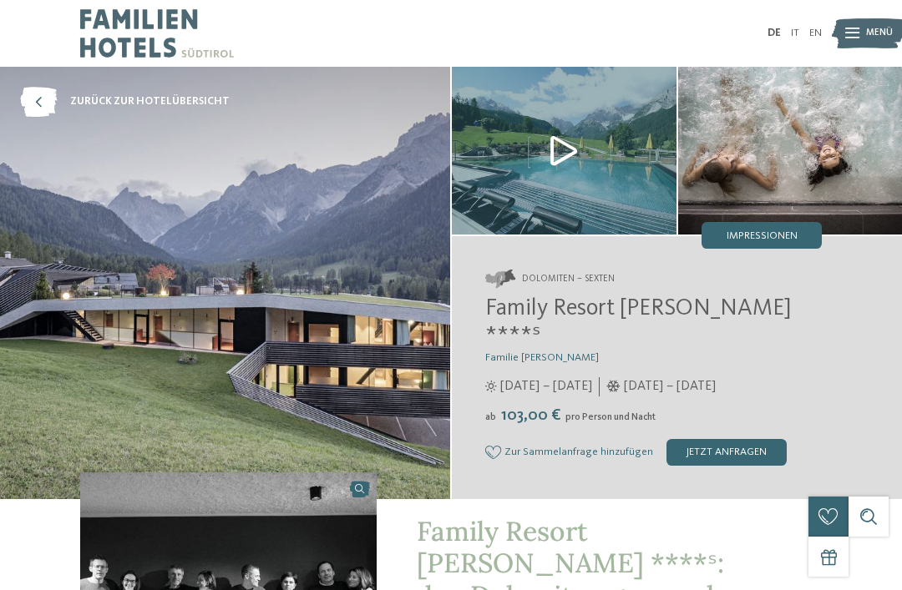
click at [564, 162] on img at bounding box center [564, 151] width 225 height 168
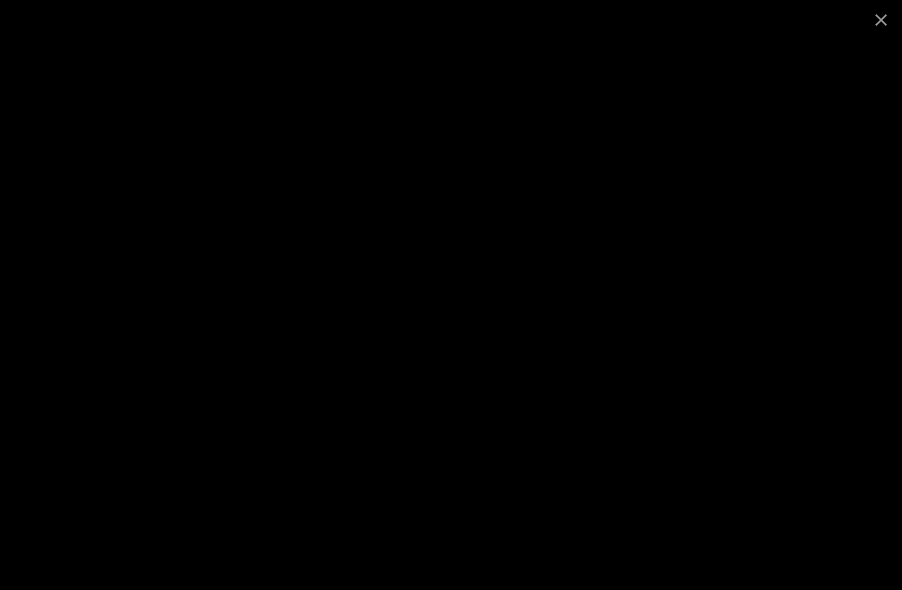
click at [894, 14] on span at bounding box center [881, 19] width 42 height 39
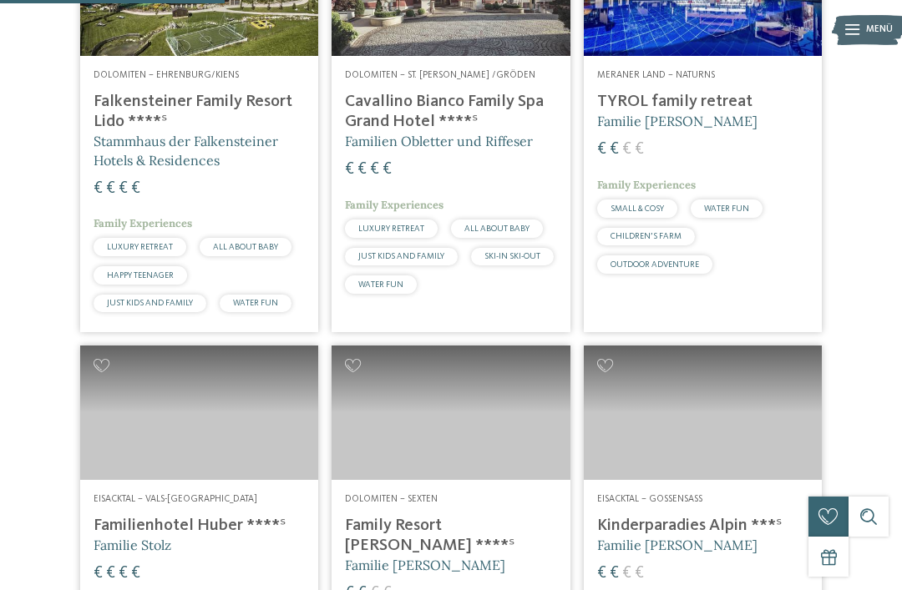
scroll to position [983, 0]
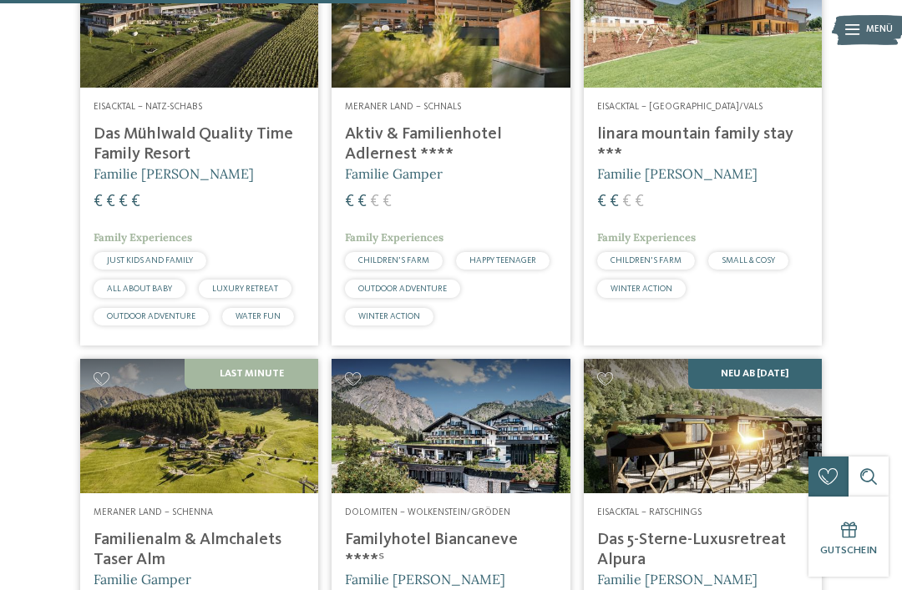
scroll to position [1785, 0]
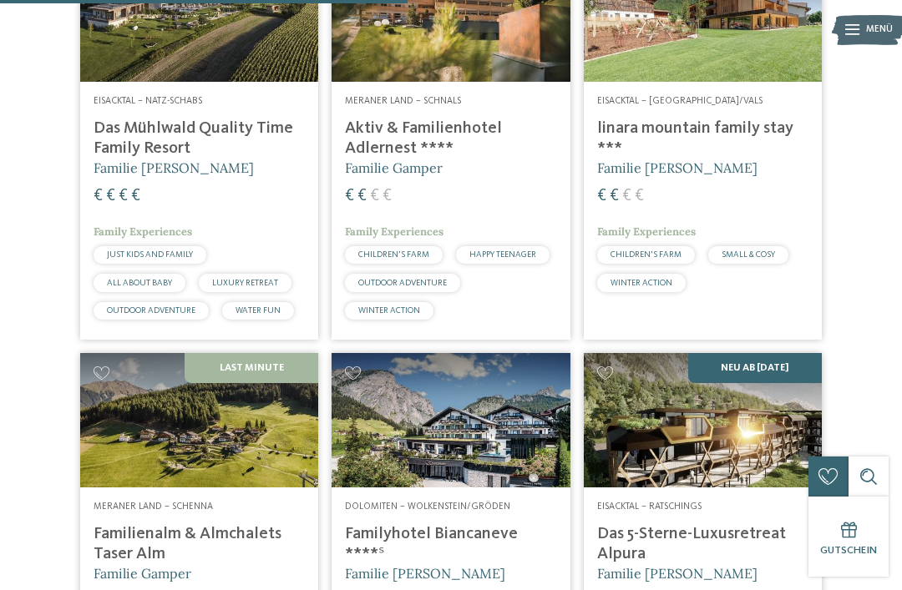
click at [525, 82] on img at bounding box center [450, 15] width 238 height 134
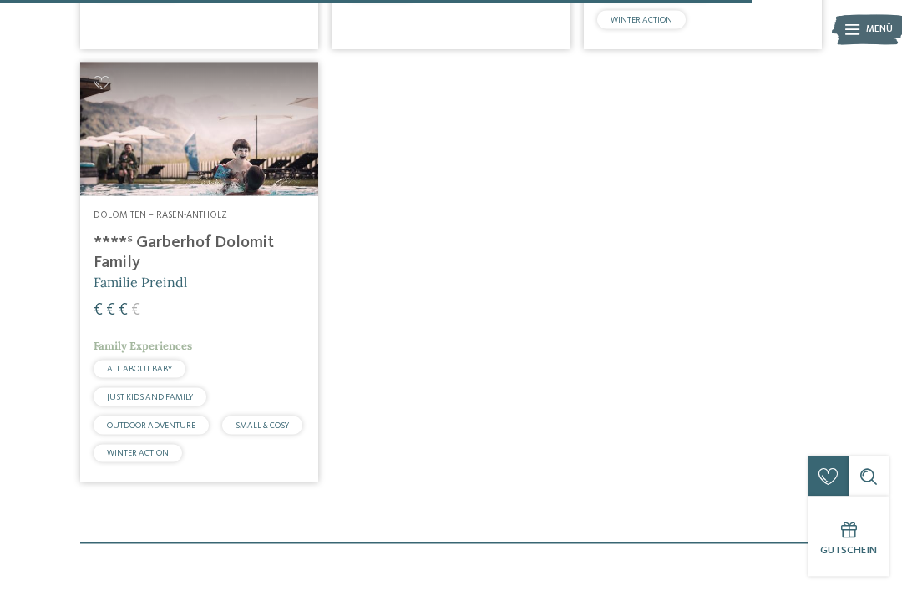
scroll to position [3322, 0]
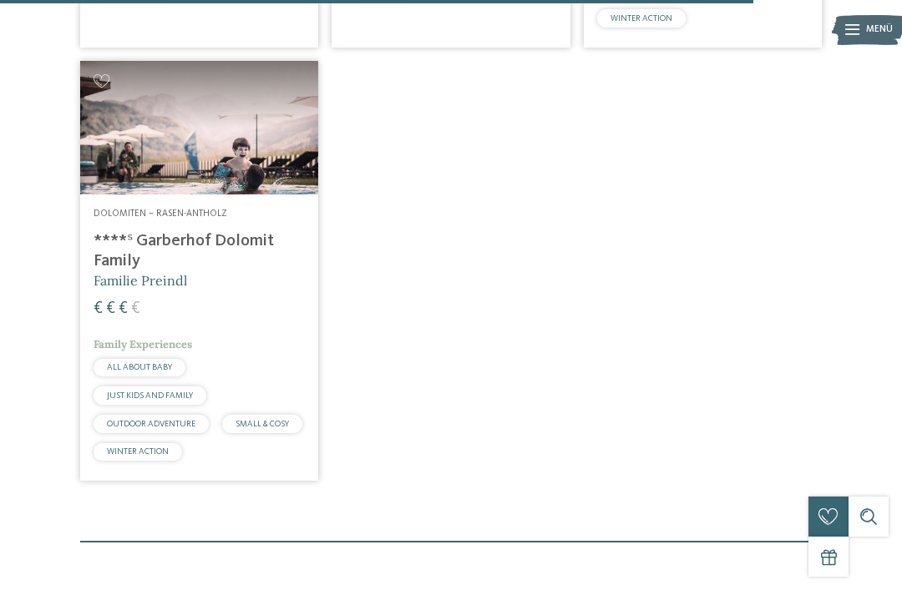
click at [118, 266] on h4 "****ˢ Garberhof Dolomit Family" at bounding box center [199, 251] width 211 height 40
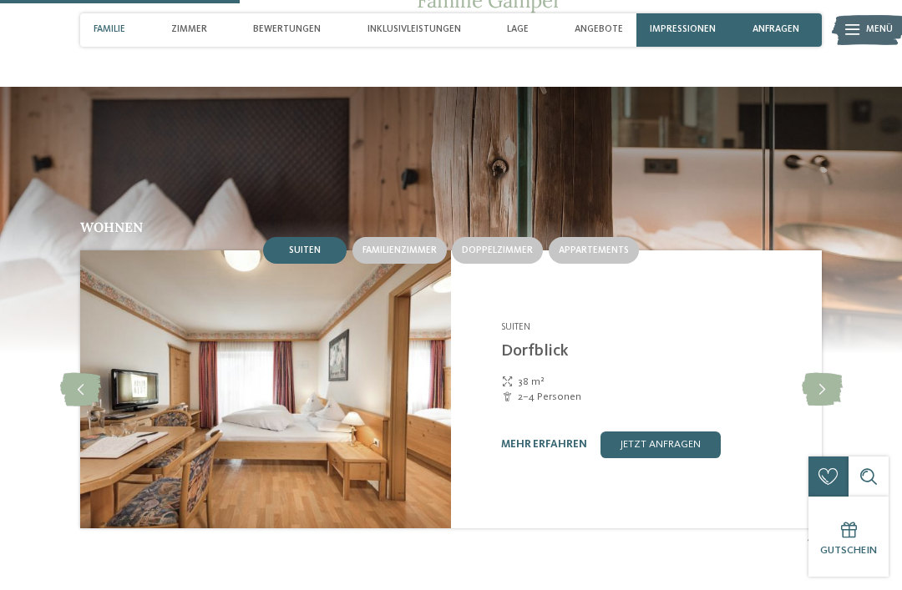
scroll to position [1224, 0]
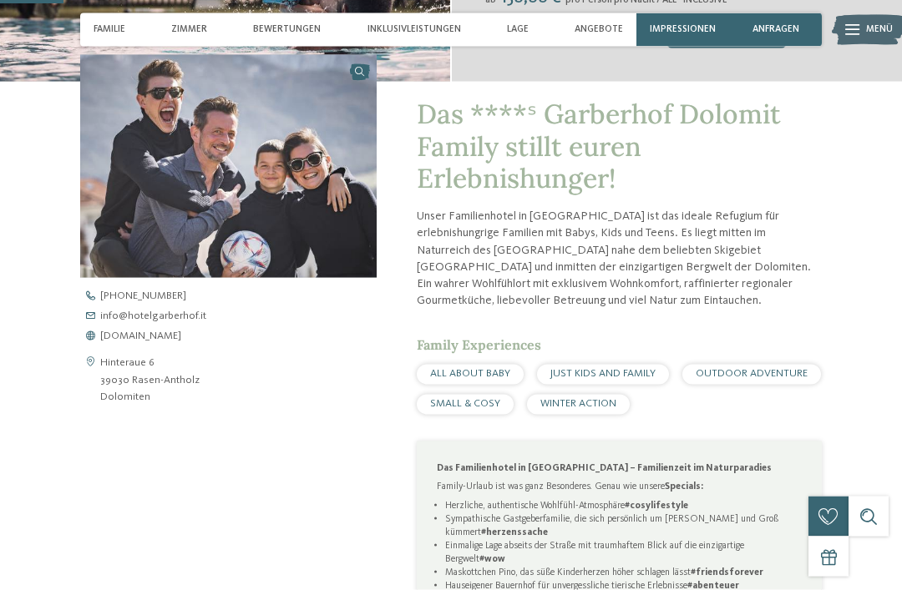
scroll to position [390, 0]
click at [205, 341] on link "[DOMAIN_NAME]" at bounding box center [240, 336] width 321 height 11
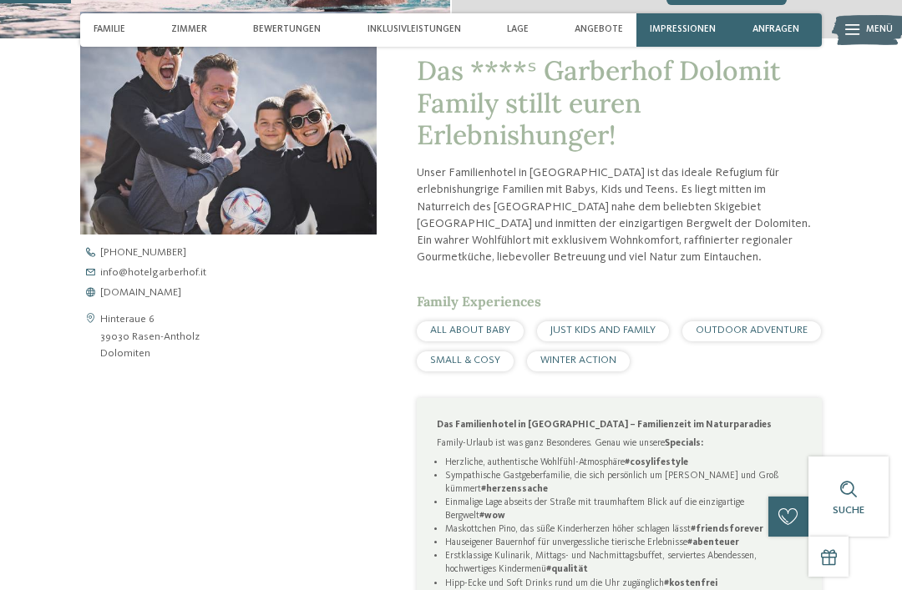
scroll to position [437, 0]
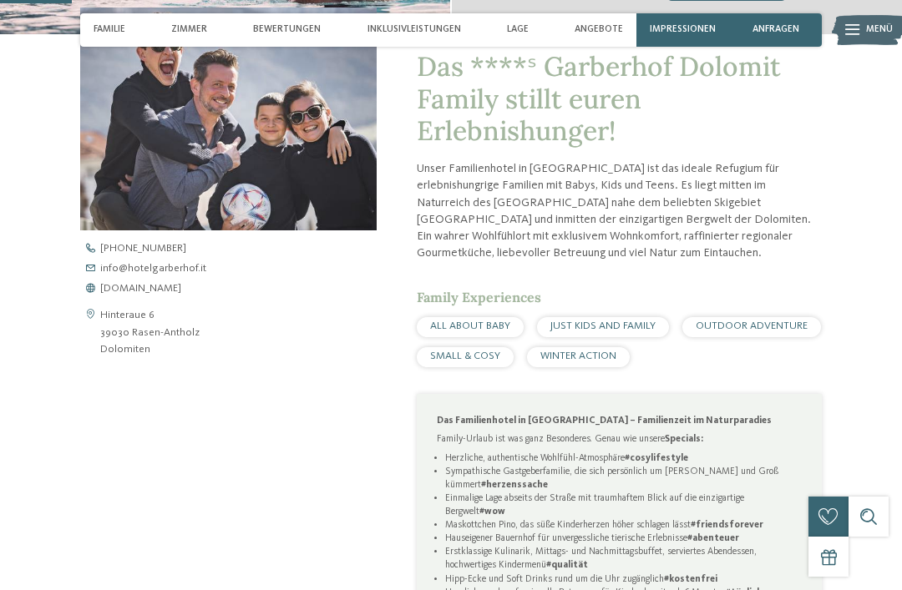
click at [296, 30] on span "Bewertungen" at bounding box center [287, 29] width 68 height 11
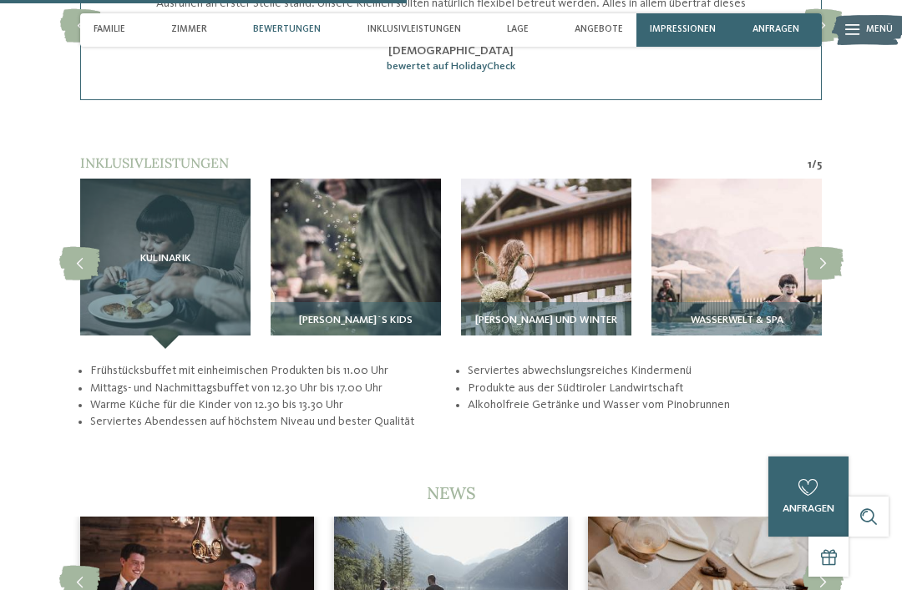
scroll to position [2396, 0]
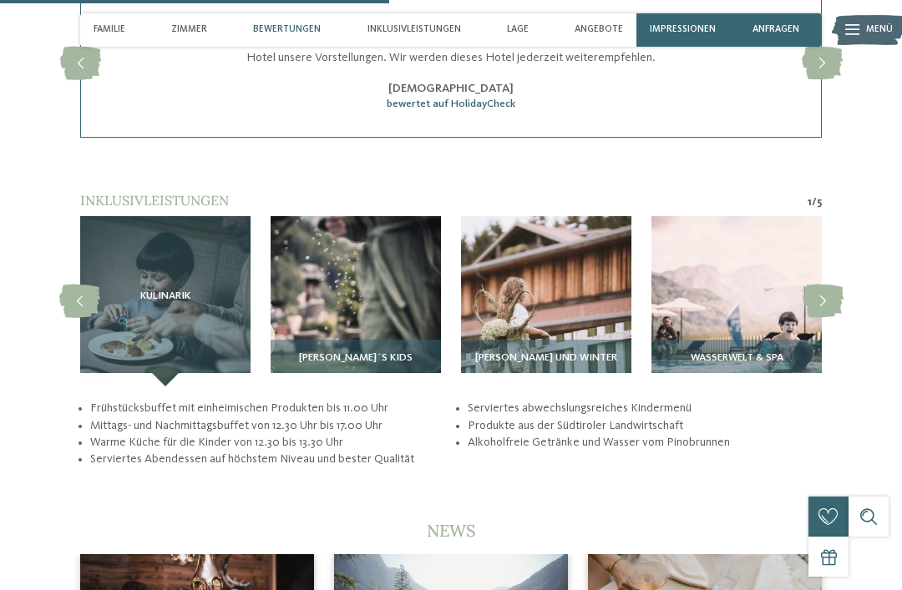
click at [429, 21] on div "Inklusivleistungen" at bounding box center [414, 29] width 107 height 33
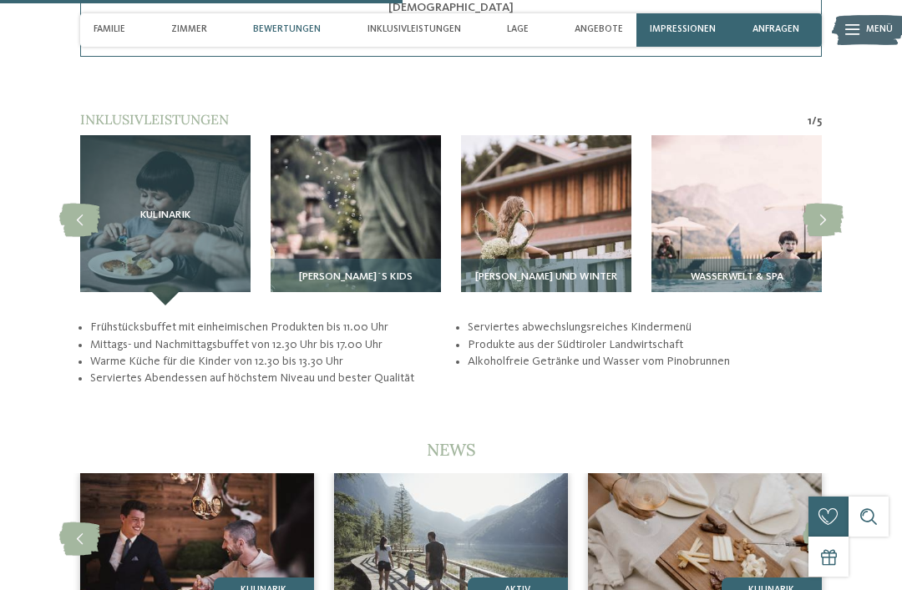
scroll to position [2488, 0]
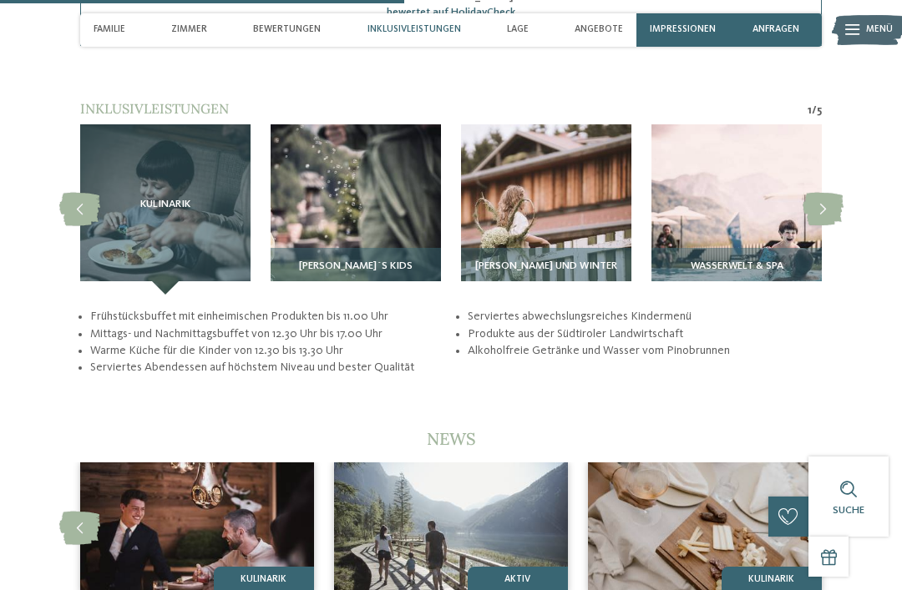
click at [437, 28] on span "Inklusivleistungen" at bounding box center [414, 29] width 94 height 11
click at [826, 205] on icon at bounding box center [822, 209] width 41 height 33
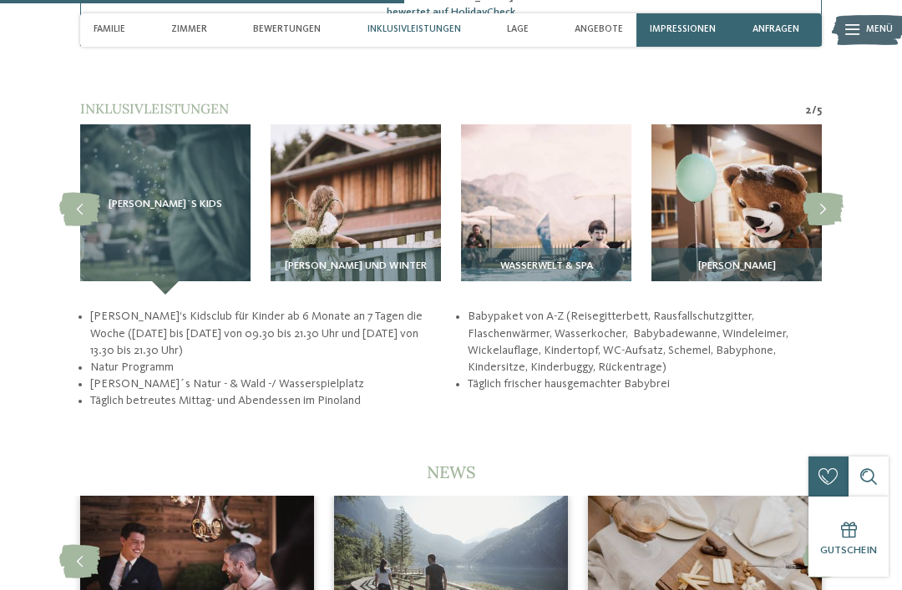
click at [828, 209] on icon at bounding box center [822, 209] width 41 height 33
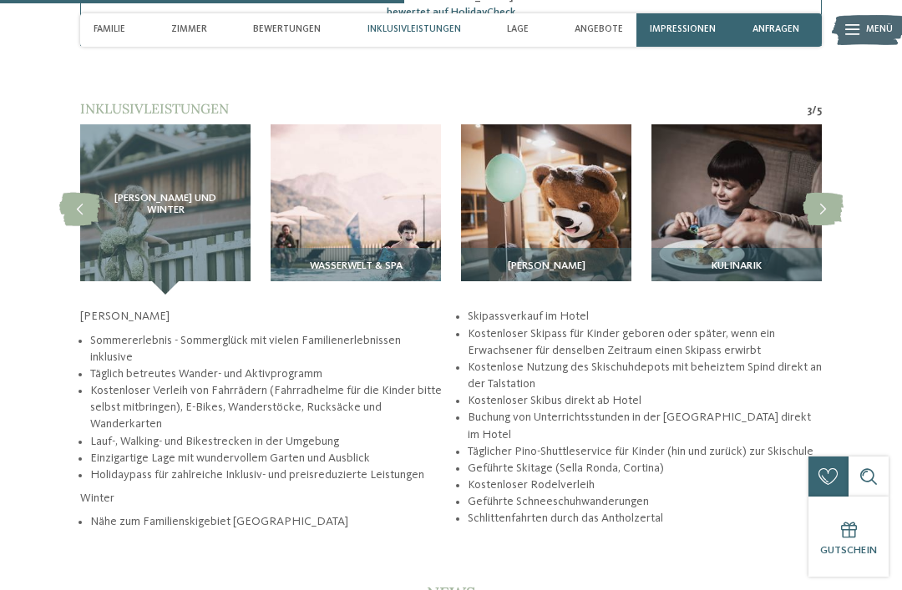
click at [825, 197] on icon at bounding box center [822, 209] width 41 height 33
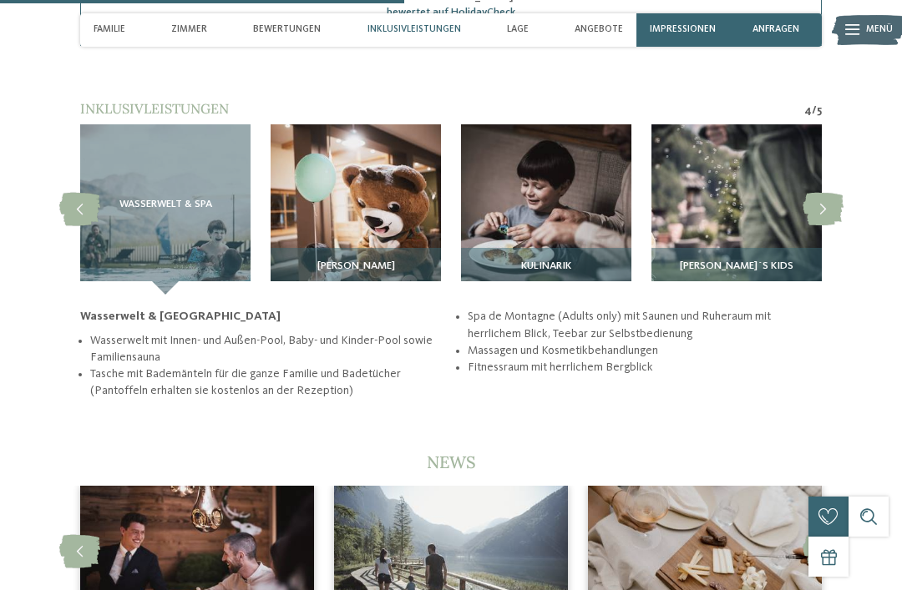
click at [824, 198] on icon at bounding box center [822, 209] width 41 height 33
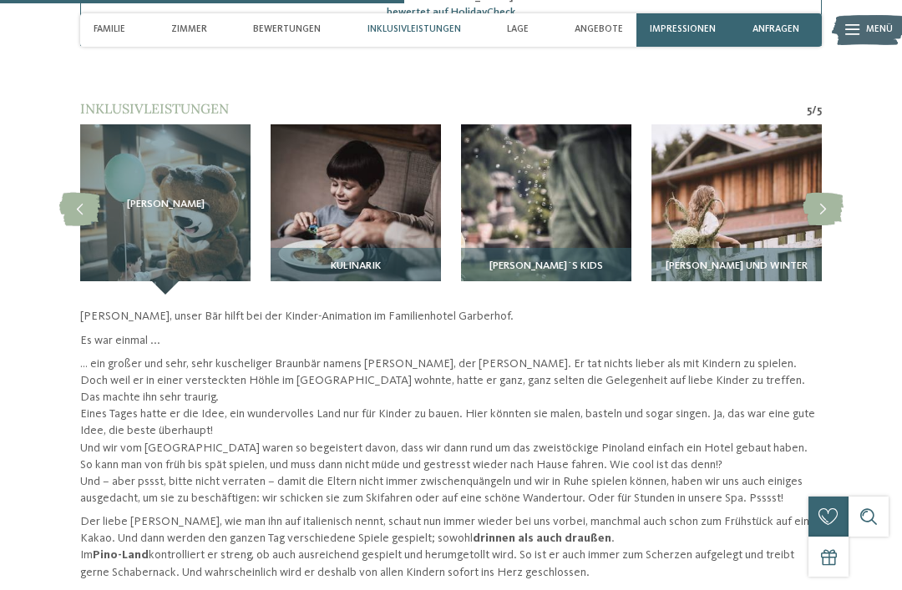
click at [818, 198] on icon at bounding box center [822, 209] width 41 height 33
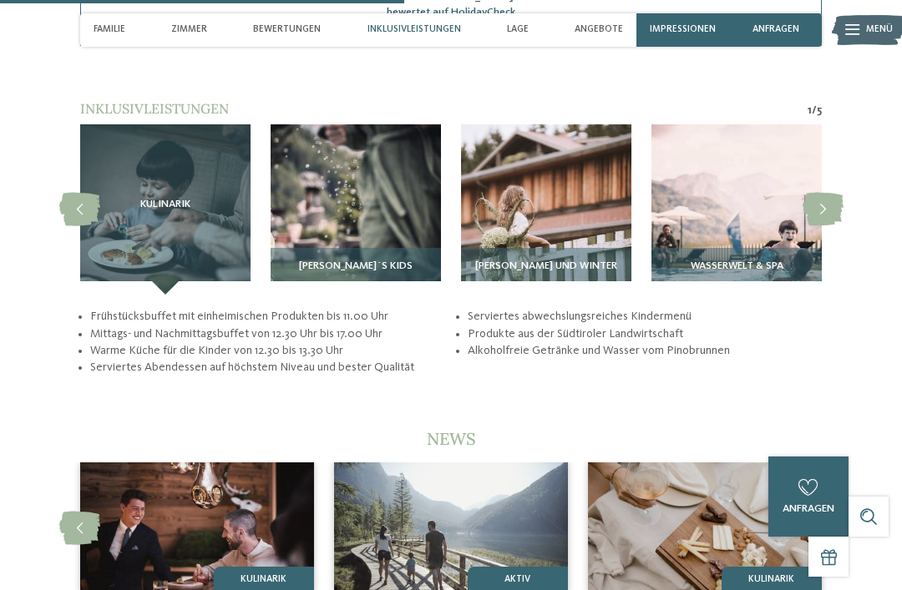
click at [817, 194] on icon at bounding box center [822, 209] width 41 height 33
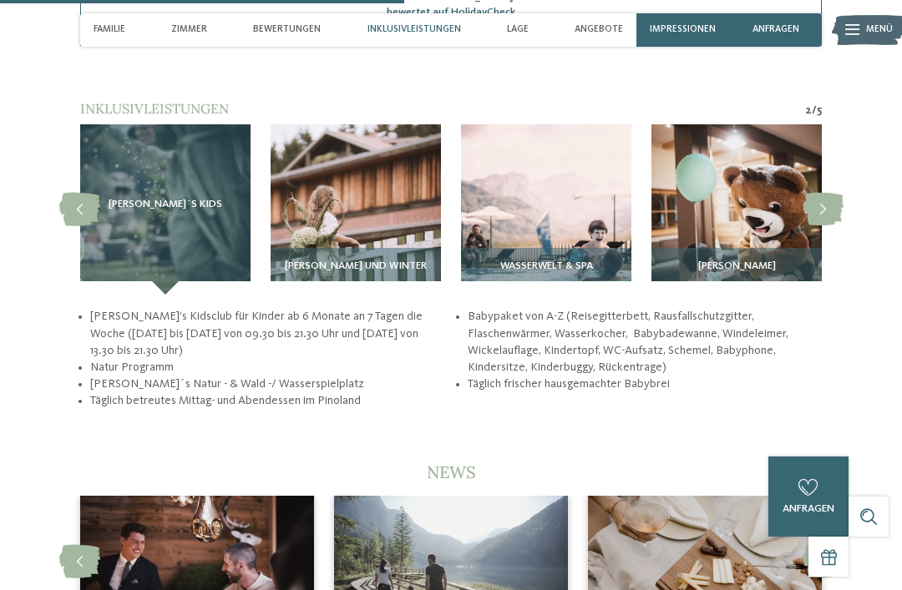
click at [838, 200] on icon at bounding box center [822, 209] width 41 height 33
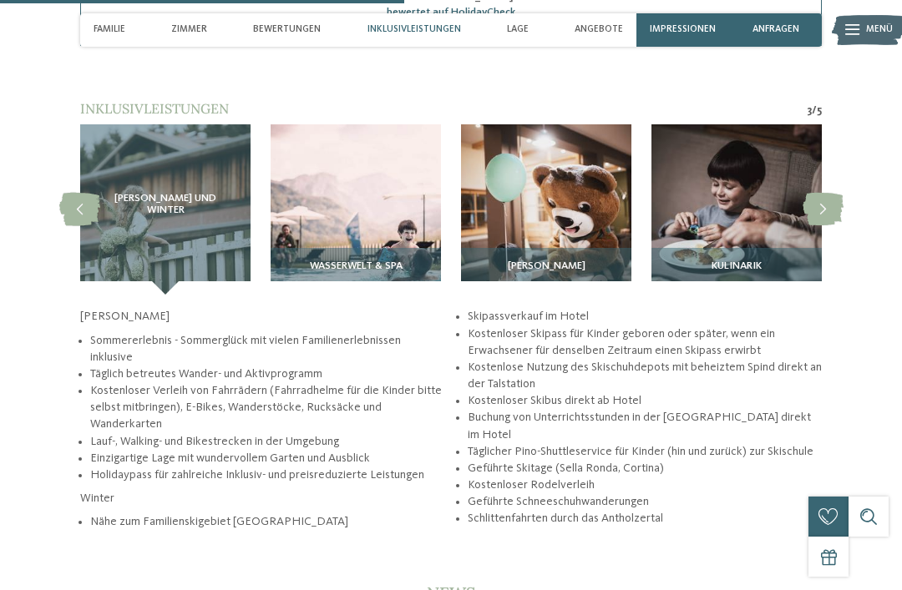
click at [822, 205] on icon at bounding box center [822, 209] width 41 height 33
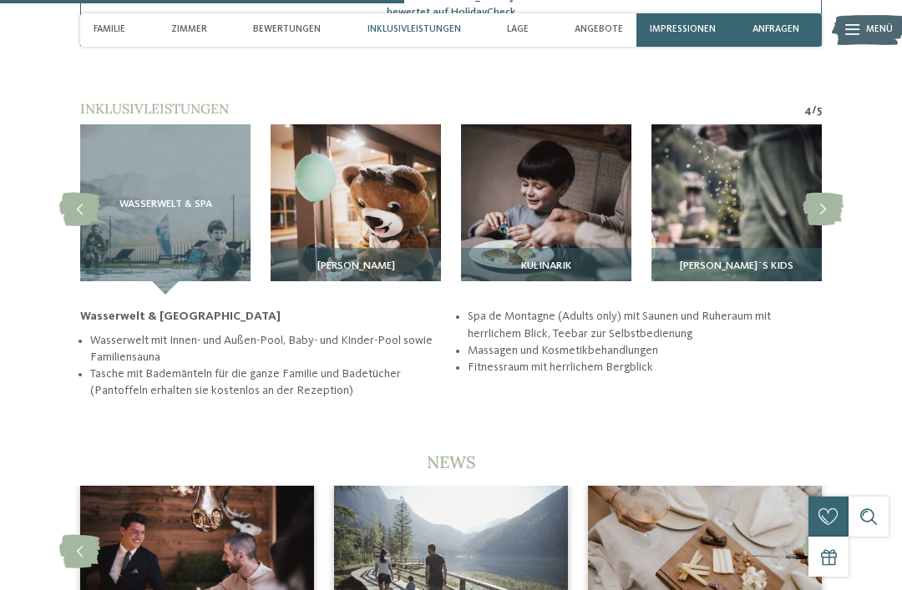
click at [837, 198] on icon at bounding box center [822, 209] width 41 height 33
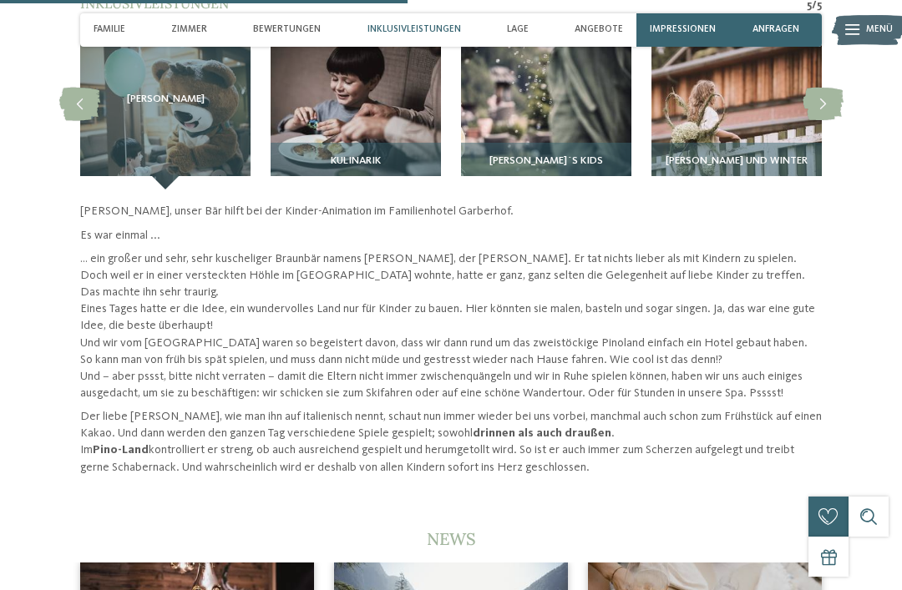
scroll to position [2592, 0]
click at [298, 29] on span "Bewertungen" at bounding box center [287, 29] width 68 height 11
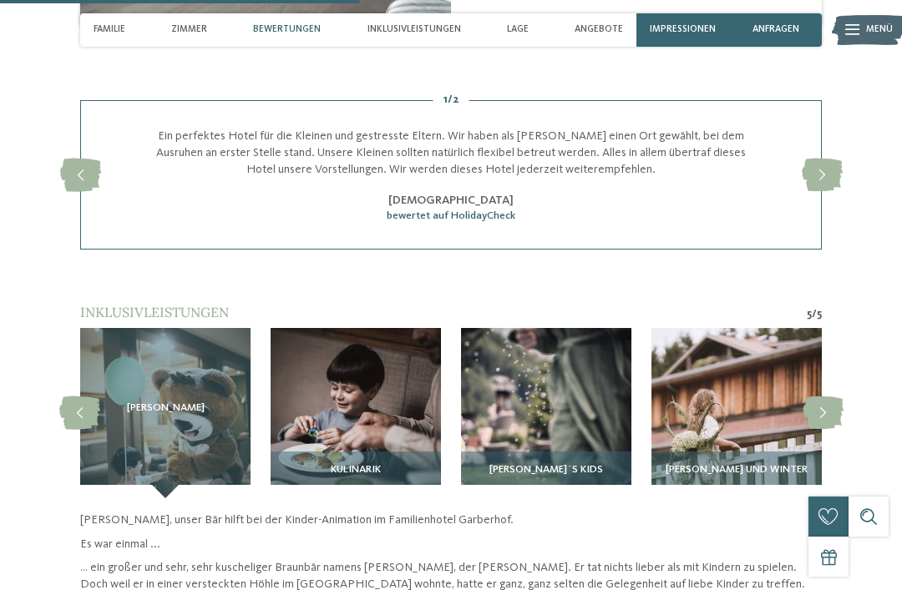
click at [827, 165] on icon at bounding box center [822, 175] width 41 height 33
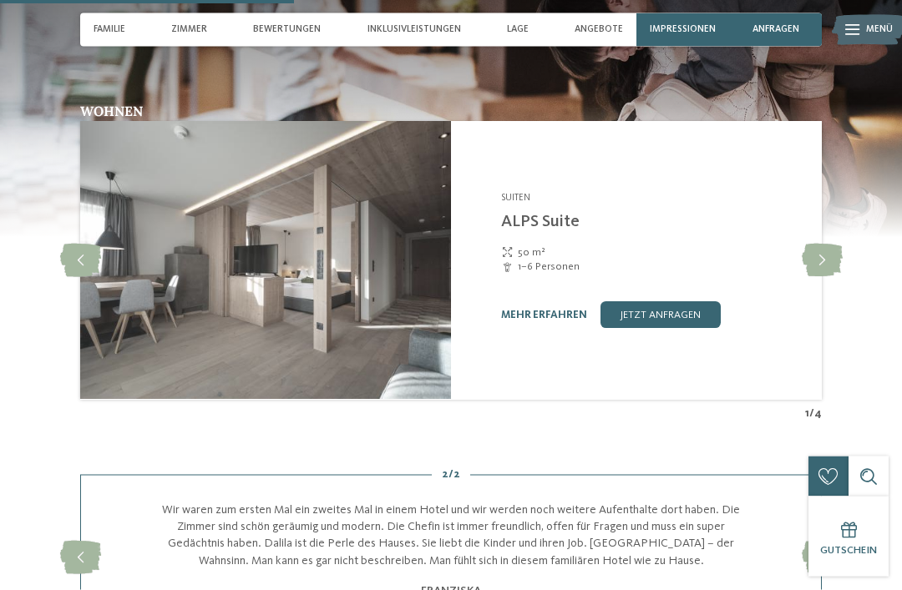
scroll to position [1844, 0]
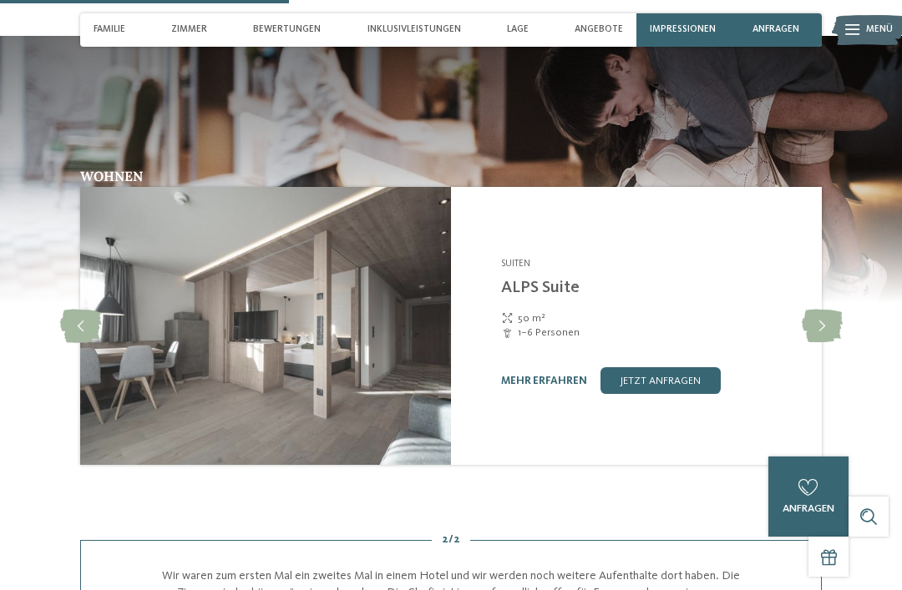
click at [824, 323] on icon at bounding box center [822, 326] width 41 height 33
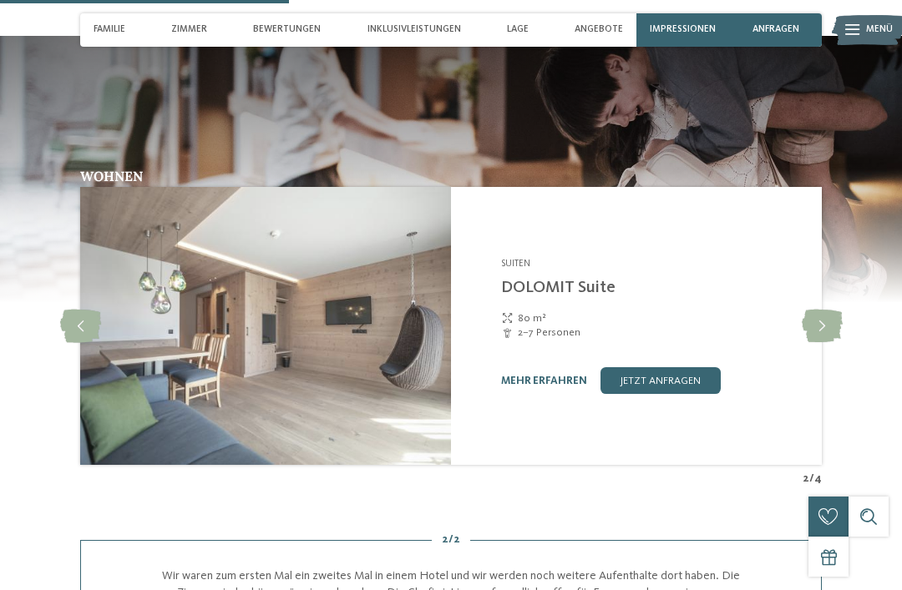
click at [825, 330] on icon at bounding box center [822, 326] width 41 height 33
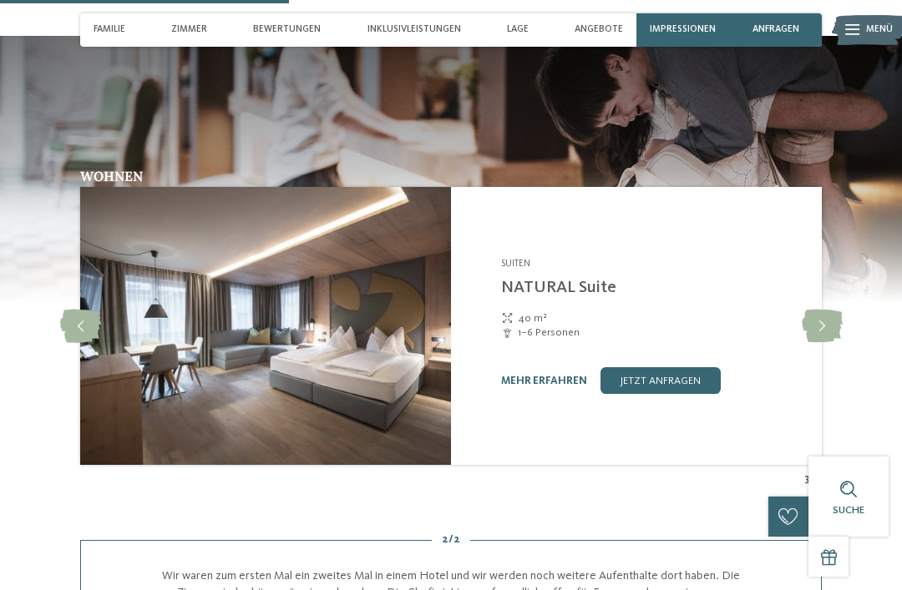
click at [821, 323] on icon at bounding box center [822, 326] width 41 height 33
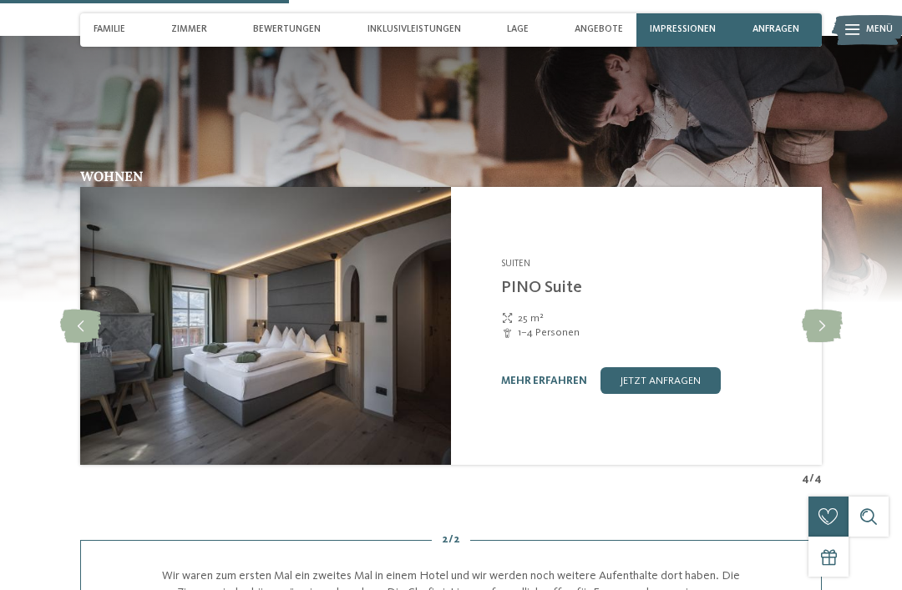
click at [206, 35] on span "Zimmer" at bounding box center [189, 29] width 36 height 11
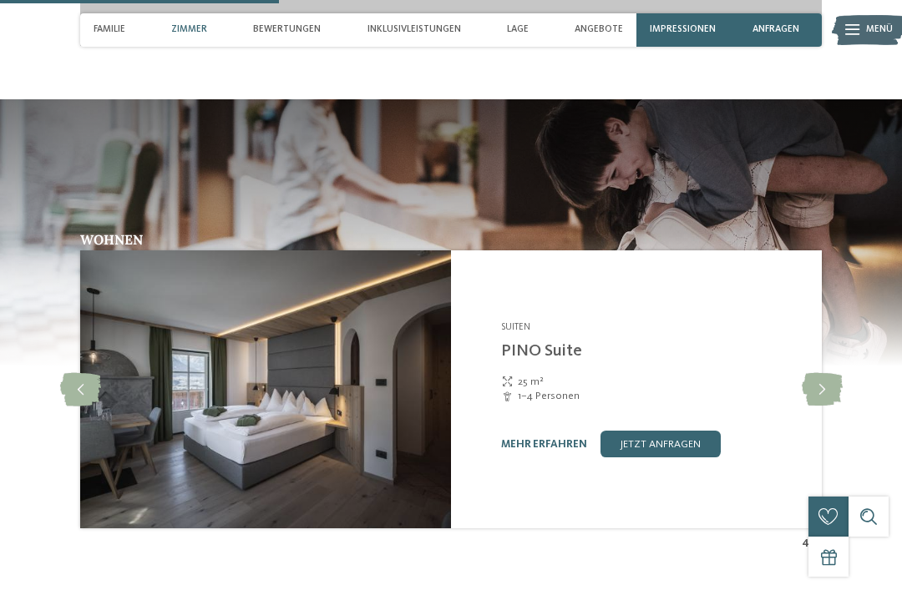
click at [200, 24] on span "Zimmer" at bounding box center [189, 29] width 36 height 11
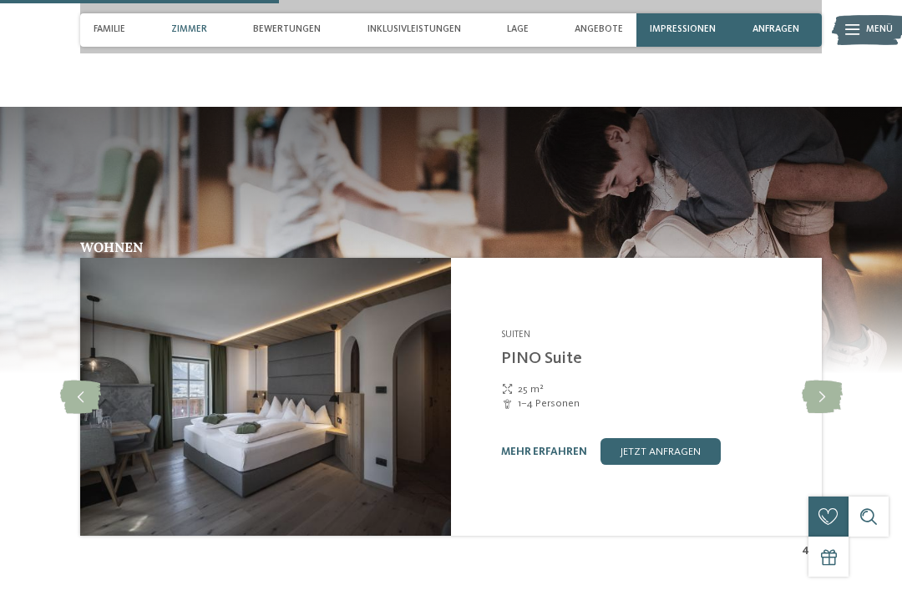
scroll to position [1746, 0]
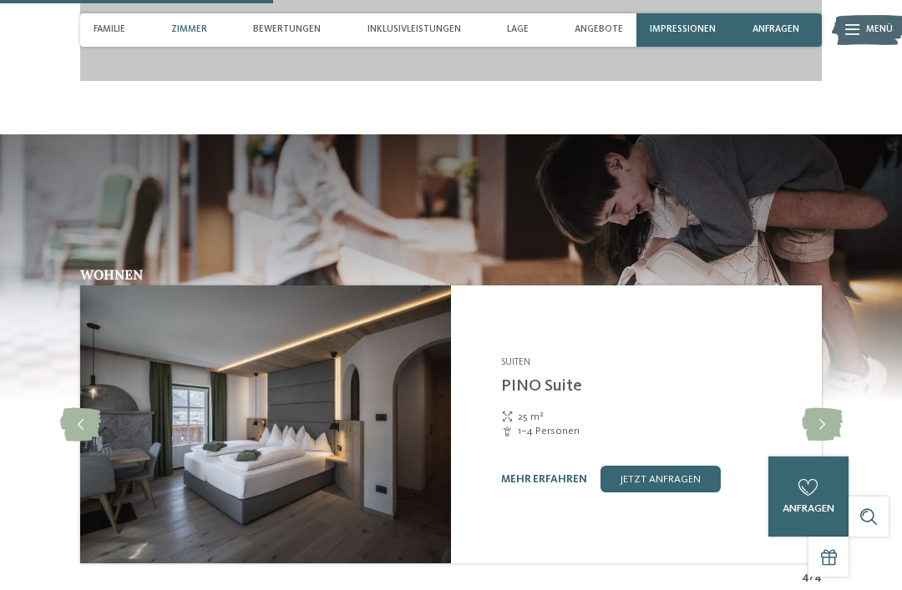
click at [199, 31] on span "Zimmer" at bounding box center [189, 29] width 36 height 11
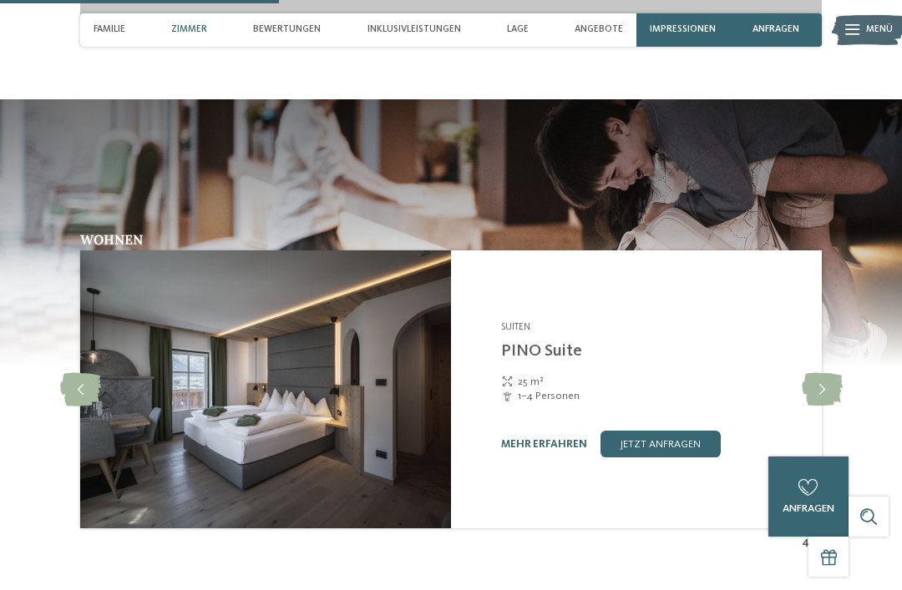
click at [204, 28] on span "Zimmer" at bounding box center [189, 29] width 36 height 11
click at [128, 32] on div "Familie" at bounding box center [109, 29] width 45 height 33
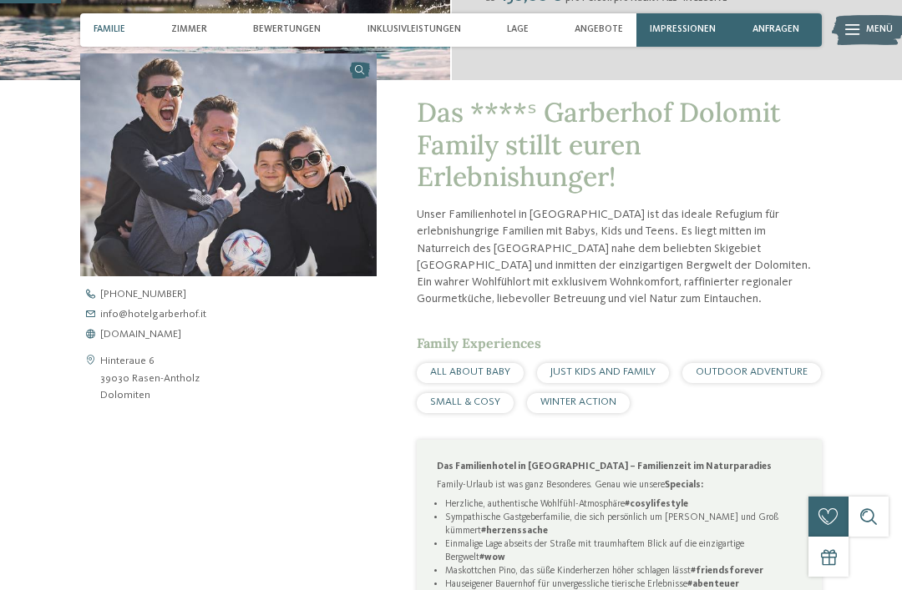
click at [193, 27] on span "Zimmer" at bounding box center [189, 29] width 36 height 11
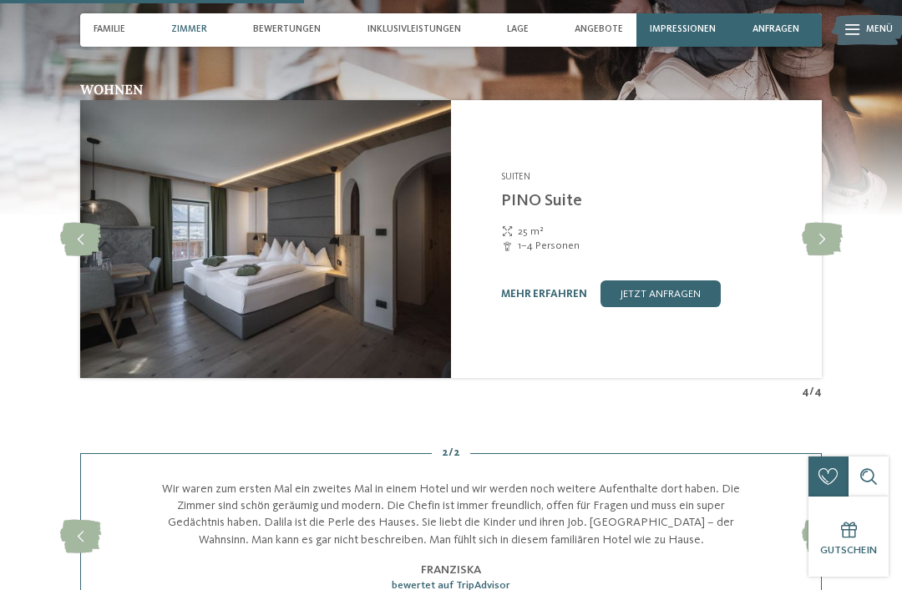
scroll to position [1932, 0]
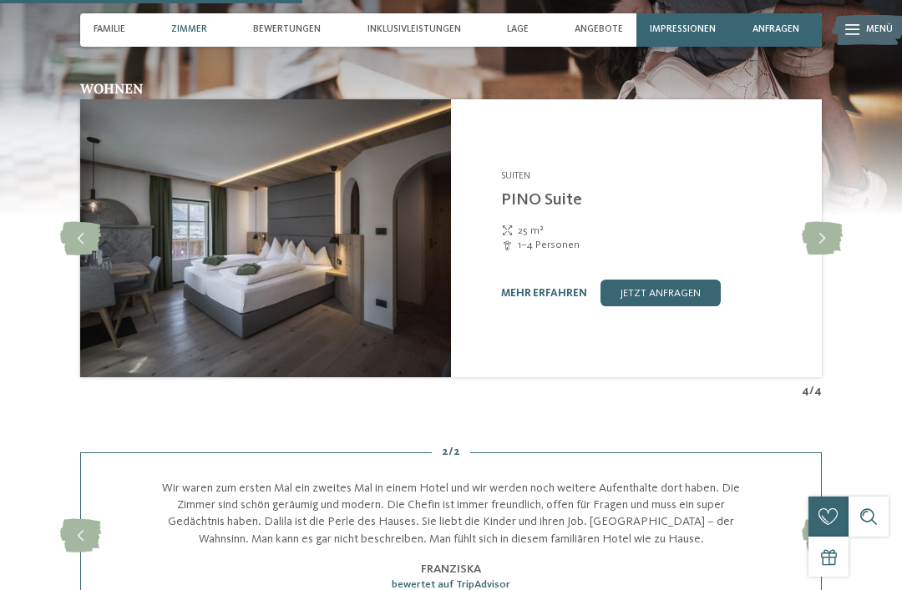
click at [822, 235] on icon at bounding box center [822, 238] width 41 height 33
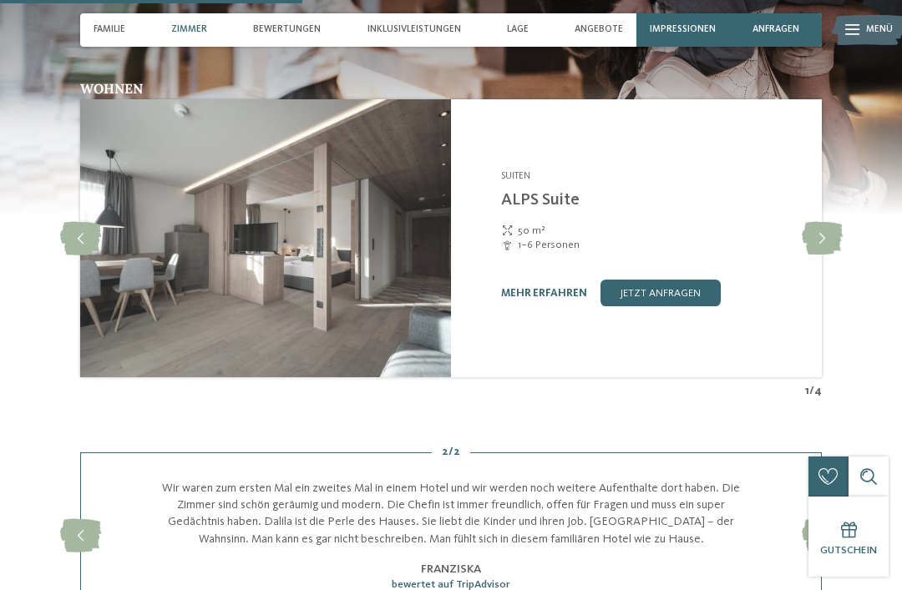
click at [560, 291] on link "mehr erfahren" at bounding box center [544, 293] width 86 height 11
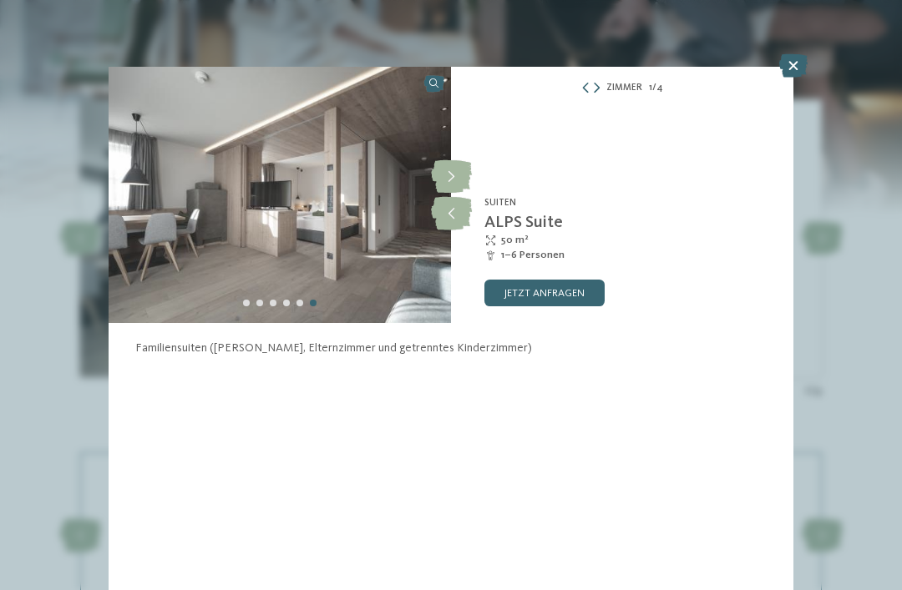
click at [452, 176] on icon at bounding box center [451, 176] width 41 height 33
click at [457, 169] on icon at bounding box center [451, 176] width 41 height 33
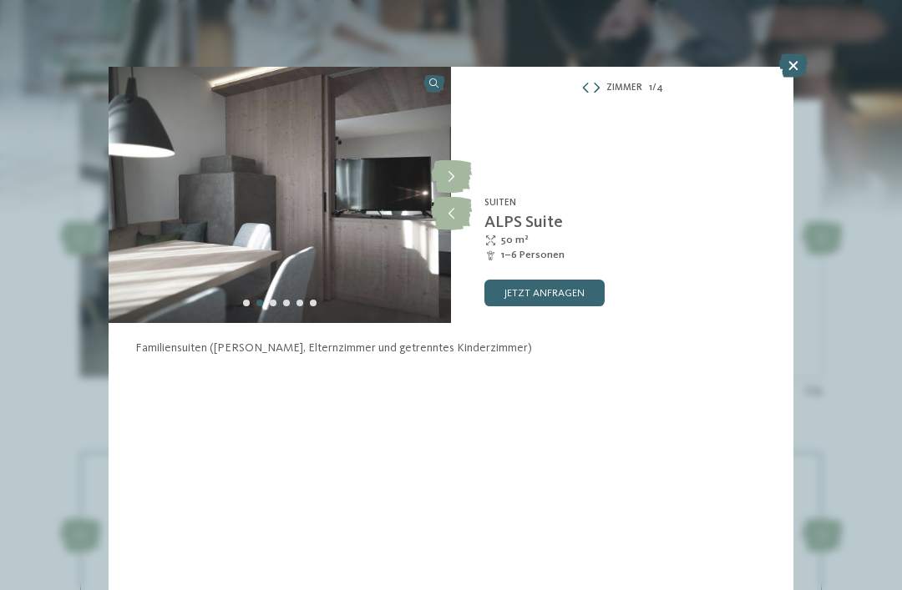
click at [454, 170] on icon at bounding box center [451, 176] width 41 height 33
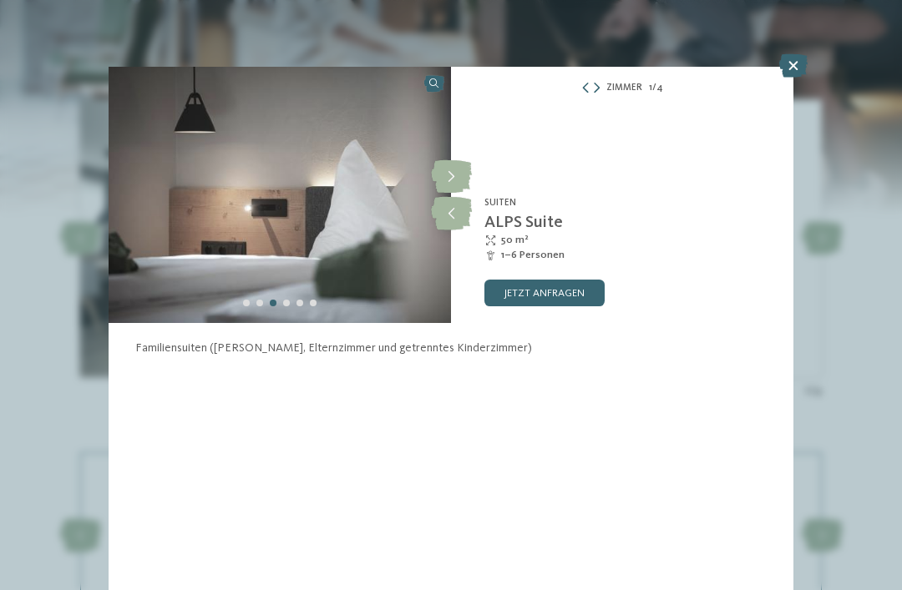
click at [449, 174] on icon at bounding box center [451, 176] width 41 height 33
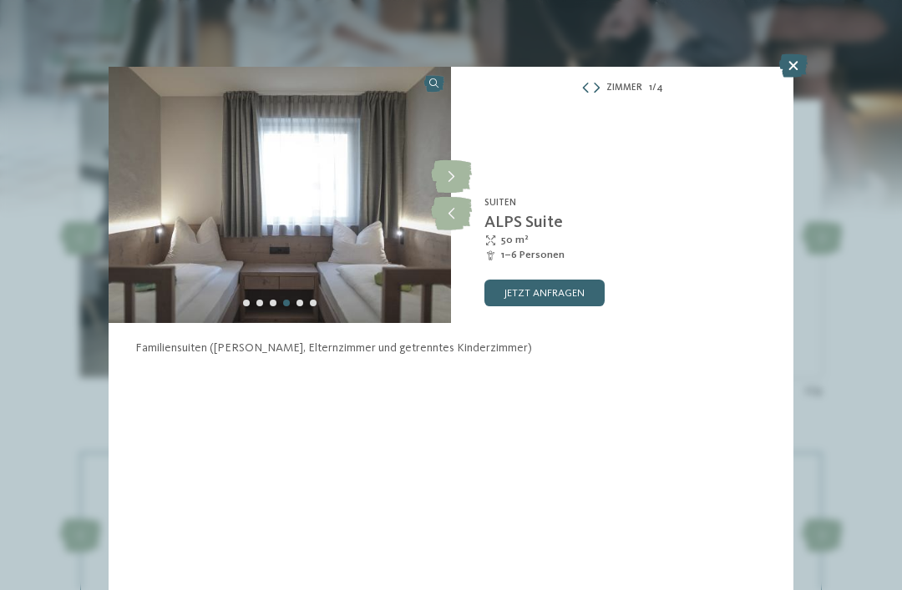
click at [454, 174] on icon at bounding box center [451, 176] width 41 height 33
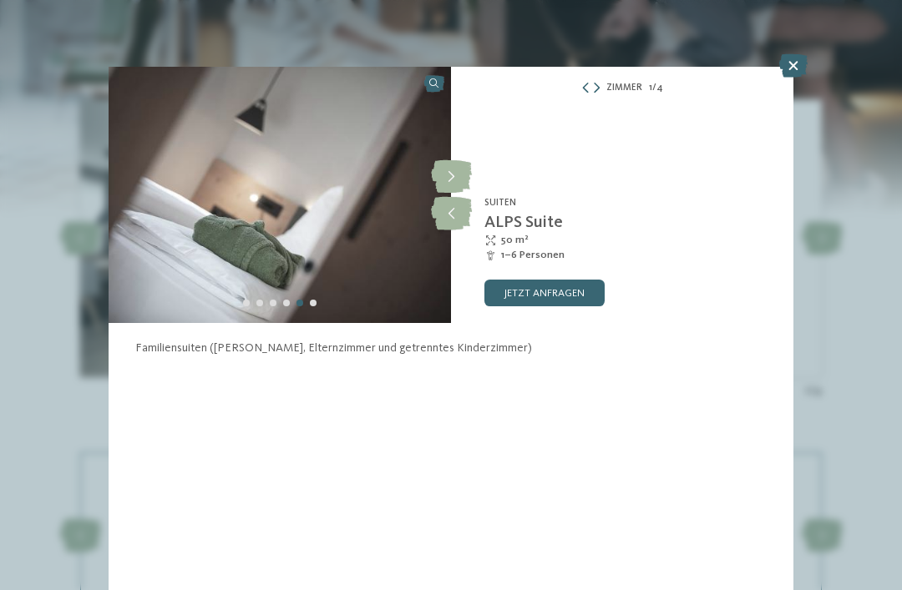
click at [451, 175] on icon at bounding box center [451, 176] width 41 height 33
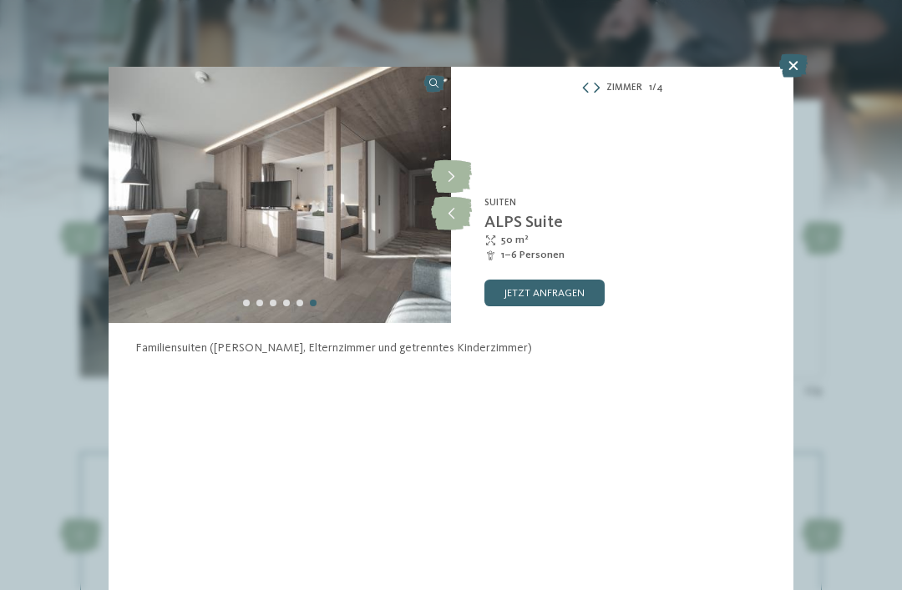
click at [463, 183] on icon at bounding box center [451, 176] width 41 height 33
click at [790, 78] on icon at bounding box center [793, 65] width 28 height 23
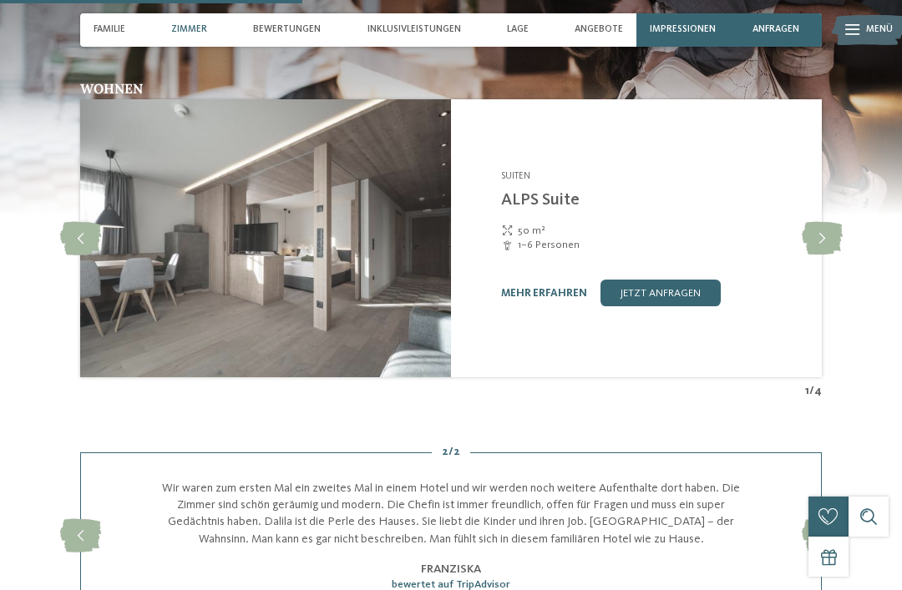
click at [823, 237] on icon at bounding box center [822, 238] width 41 height 33
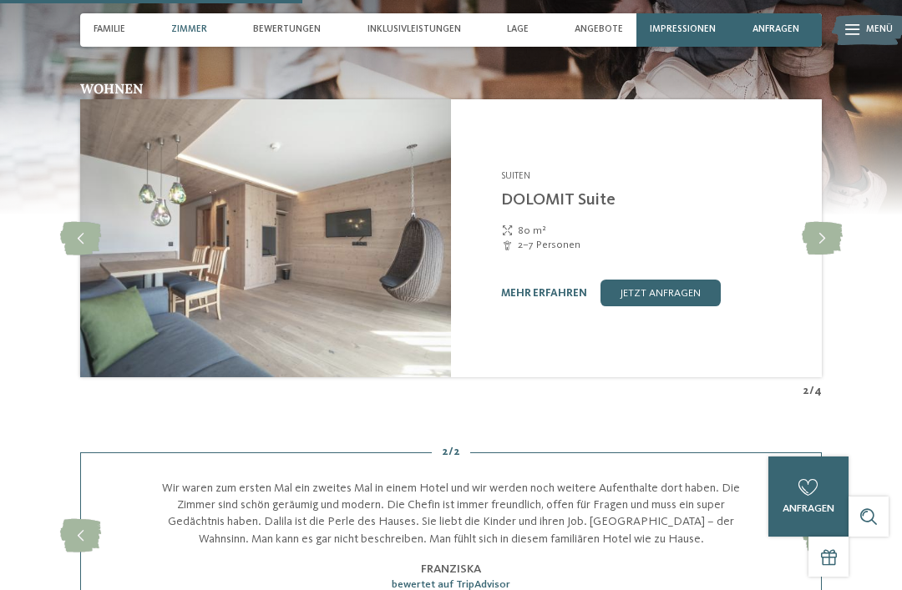
click at [822, 235] on icon at bounding box center [822, 238] width 41 height 33
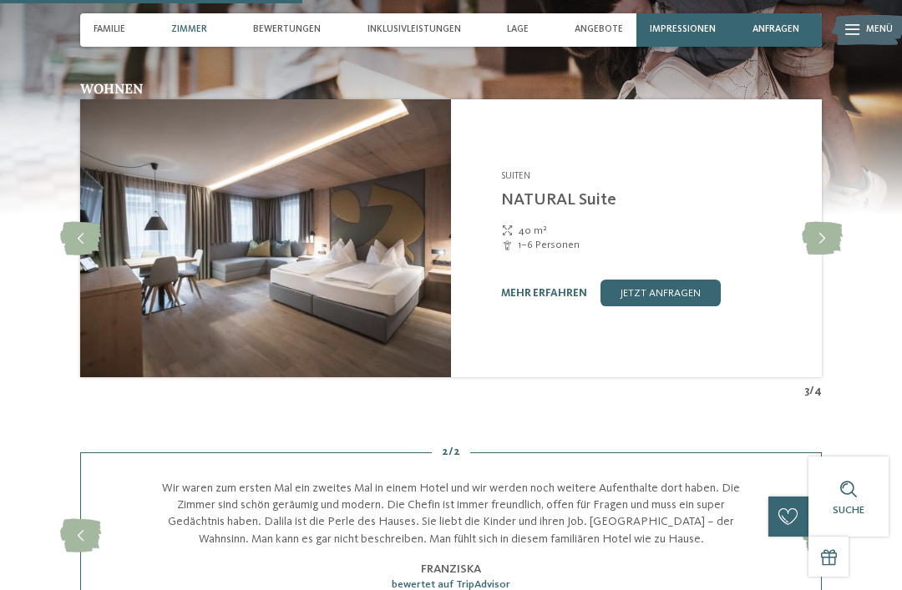
click at [548, 291] on link "mehr erfahren" at bounding box center [544, 293] width 86 height 11
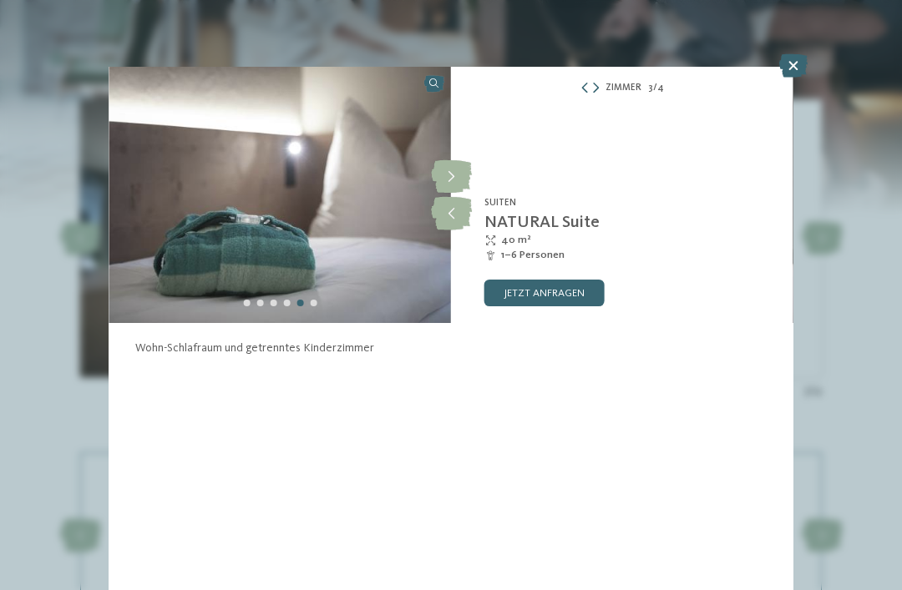
click at [463, 189] on icon at bounding box center [451, 176] width 41 height 33
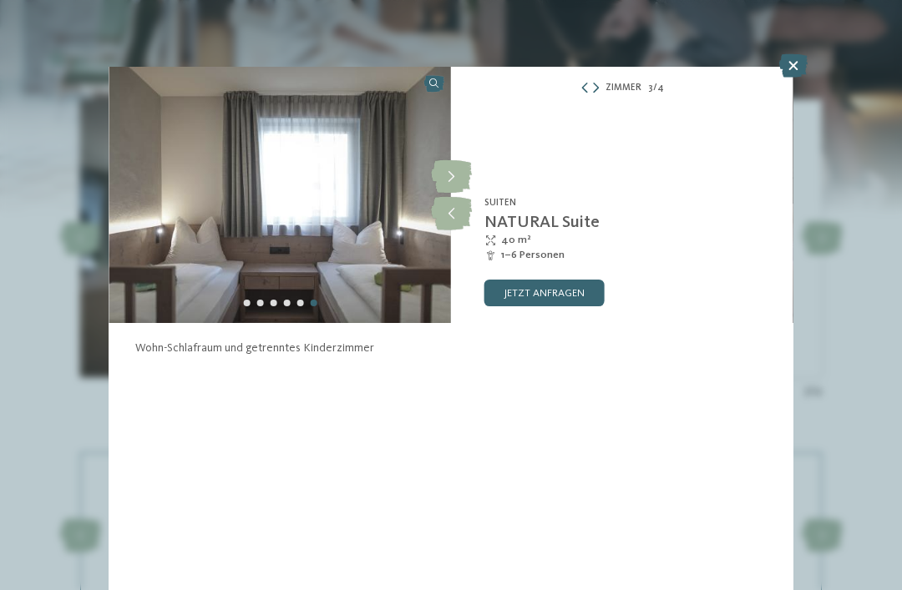
click at [459, 175] on icon at bounding box center [451, 176] width 41 height 33
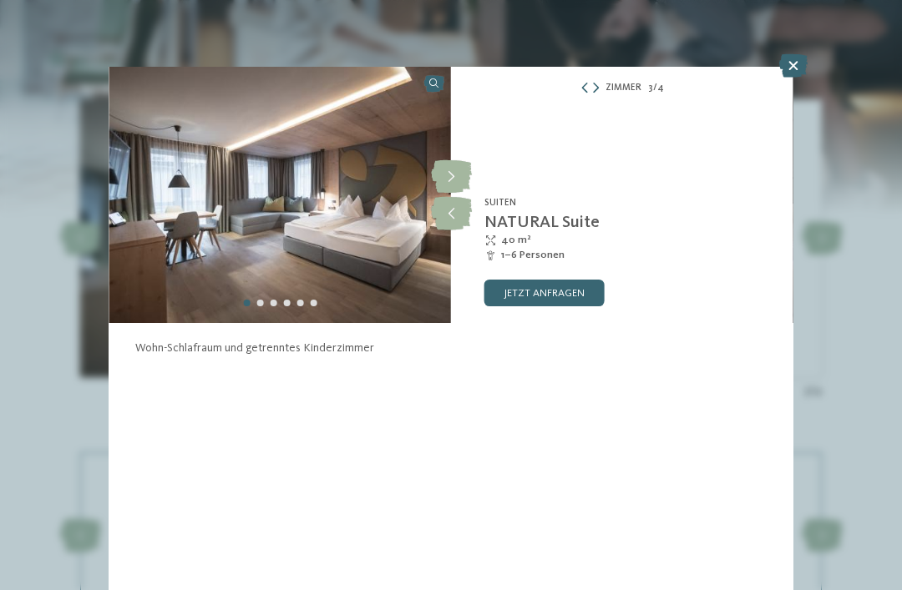
click at [456, 185] on icon at bounding box center [451, 176] width 41 height 33
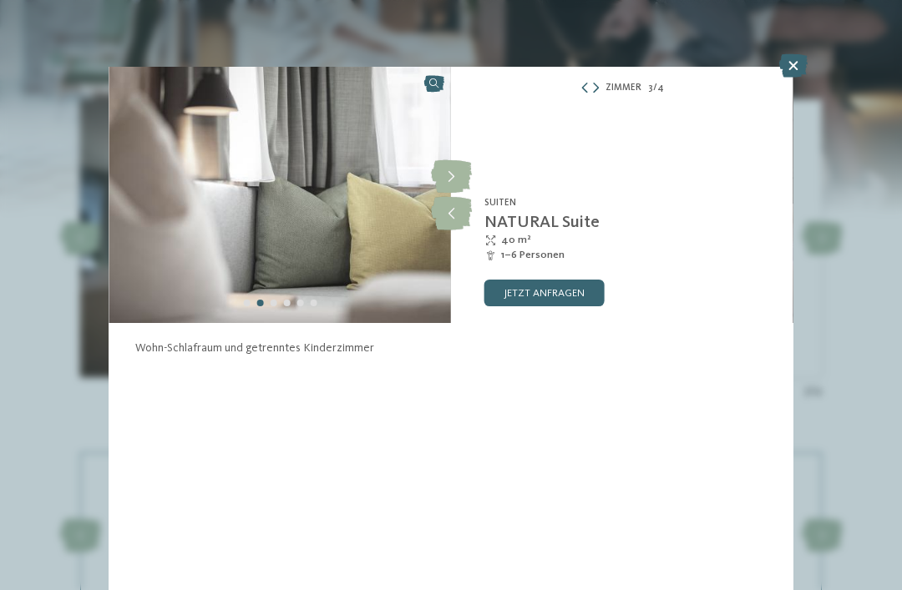
click at [453, 179] on icon at bounding box center [451, 176] width 41 height 33
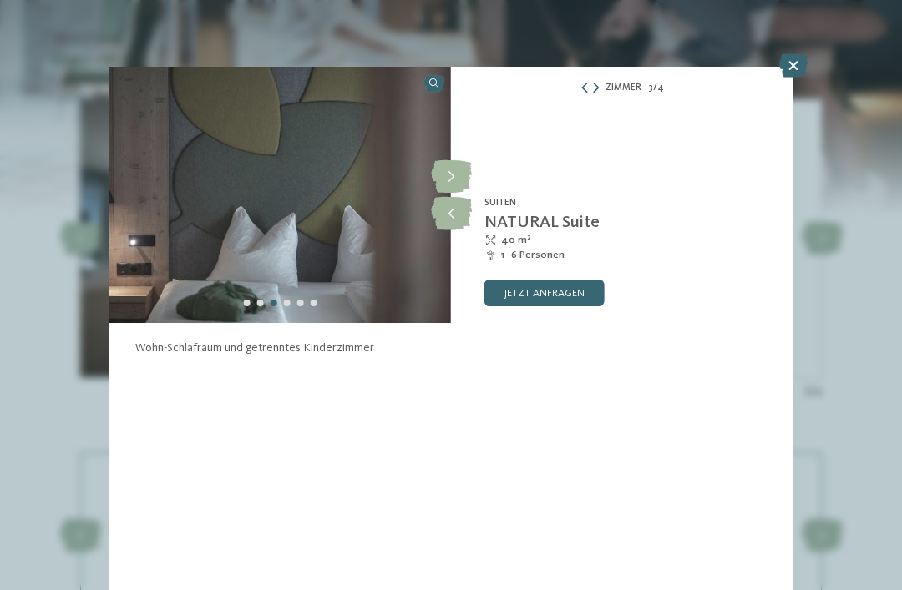
click at [790, 74] on icon at bounding box center [793, 65] width 28 height 23
